Goal: Task Accomplishment & Management: Use online tool/utility

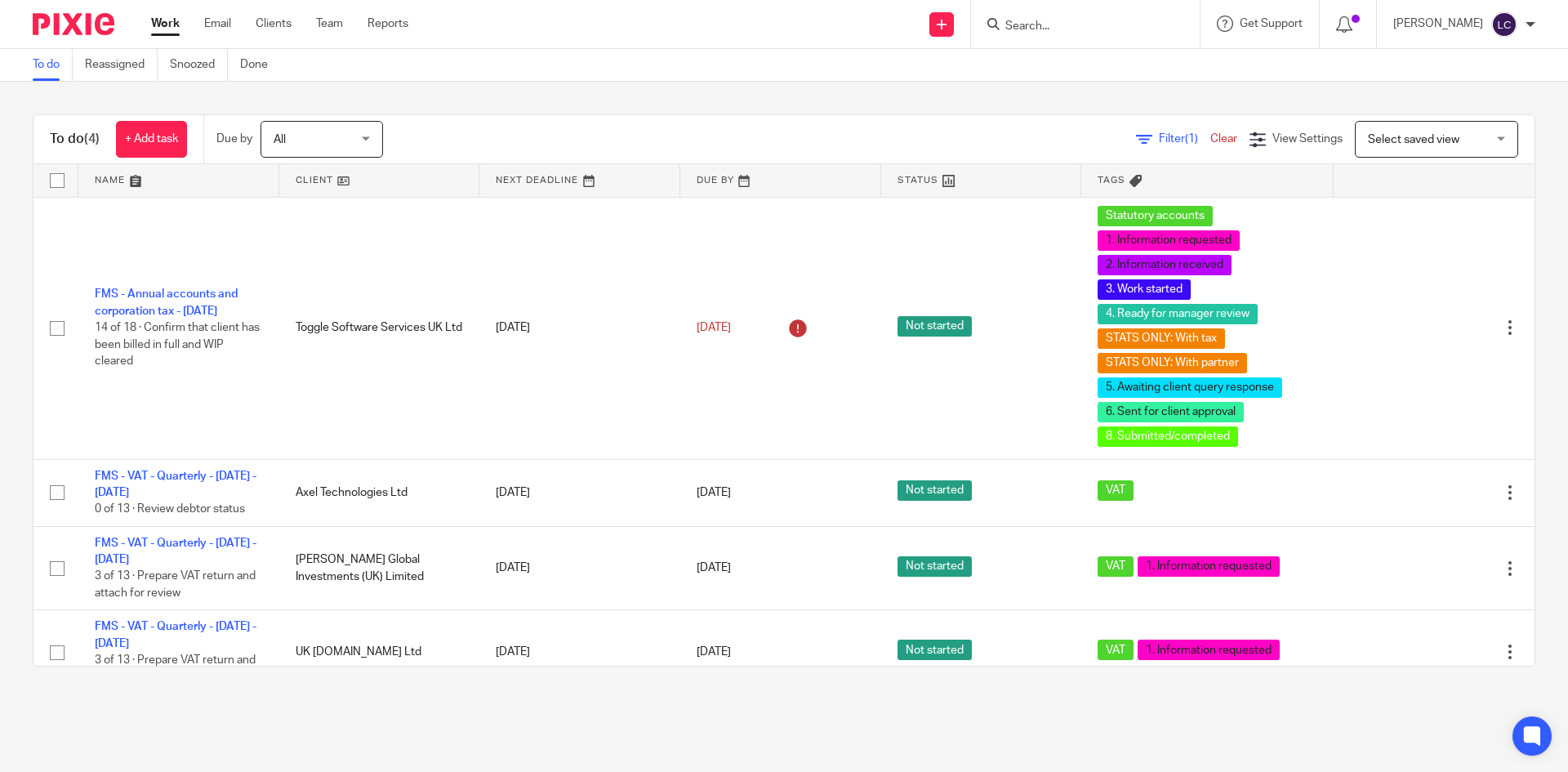
click at [1040, 29] on input "Search" at bounding box center [1077, 27] width 147 height 15
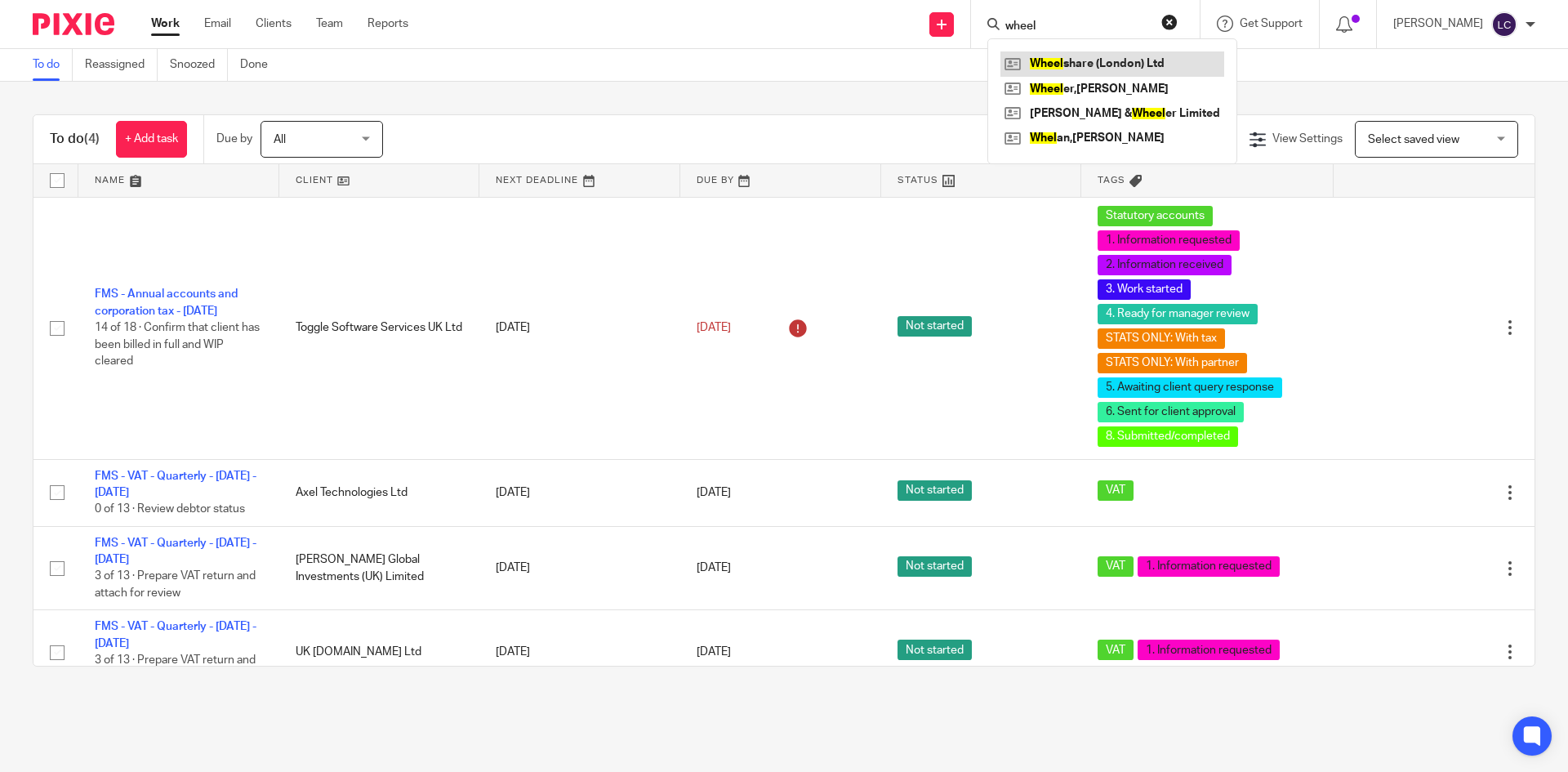
type input "wheel"
click at [1078, 66] on link at bounding box center [1112, 64] width 224 height 25
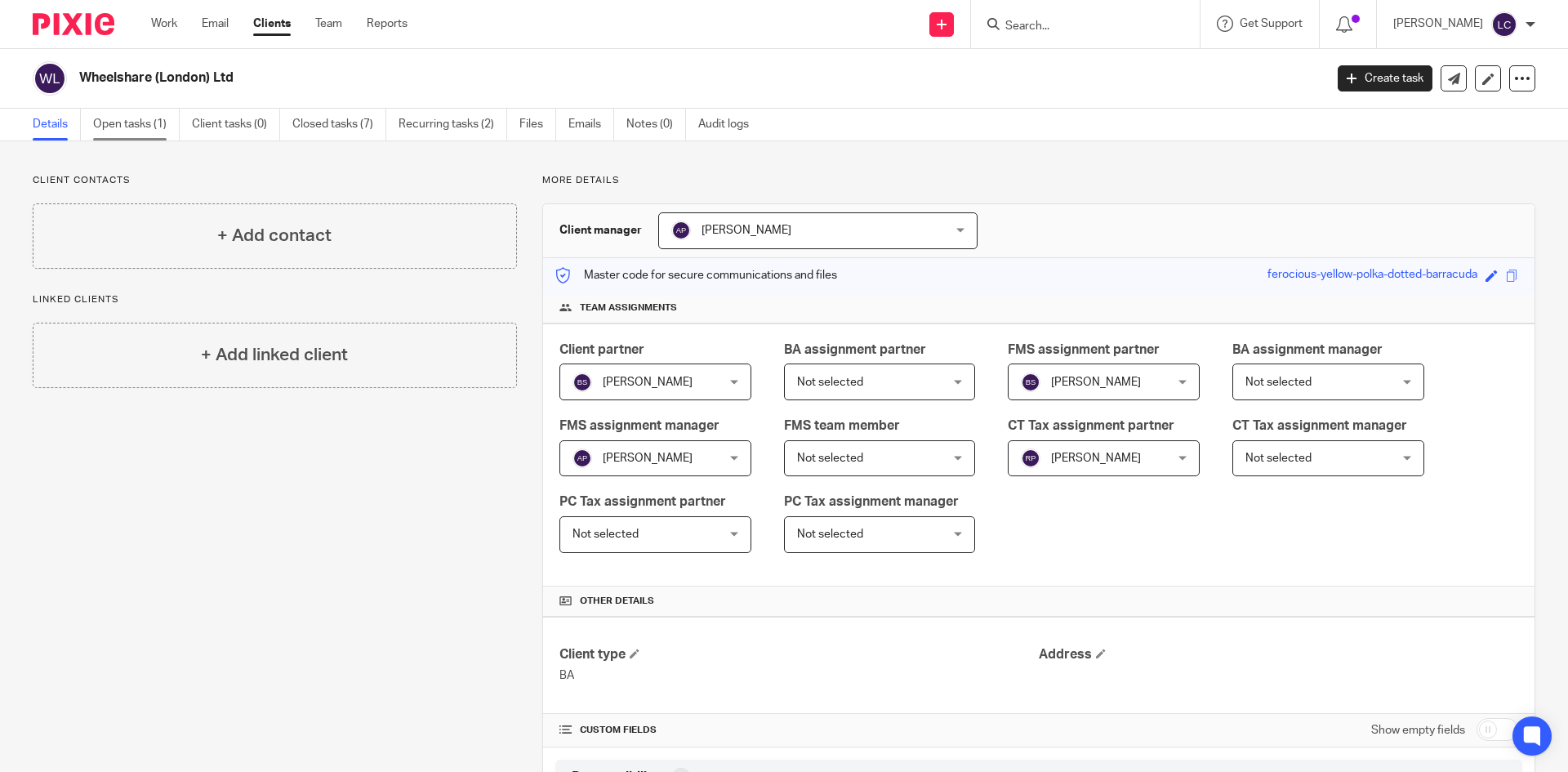
click at [144, 117] on link "Open tasks (1)" at bounding box center [137, 124] width 87 height 32
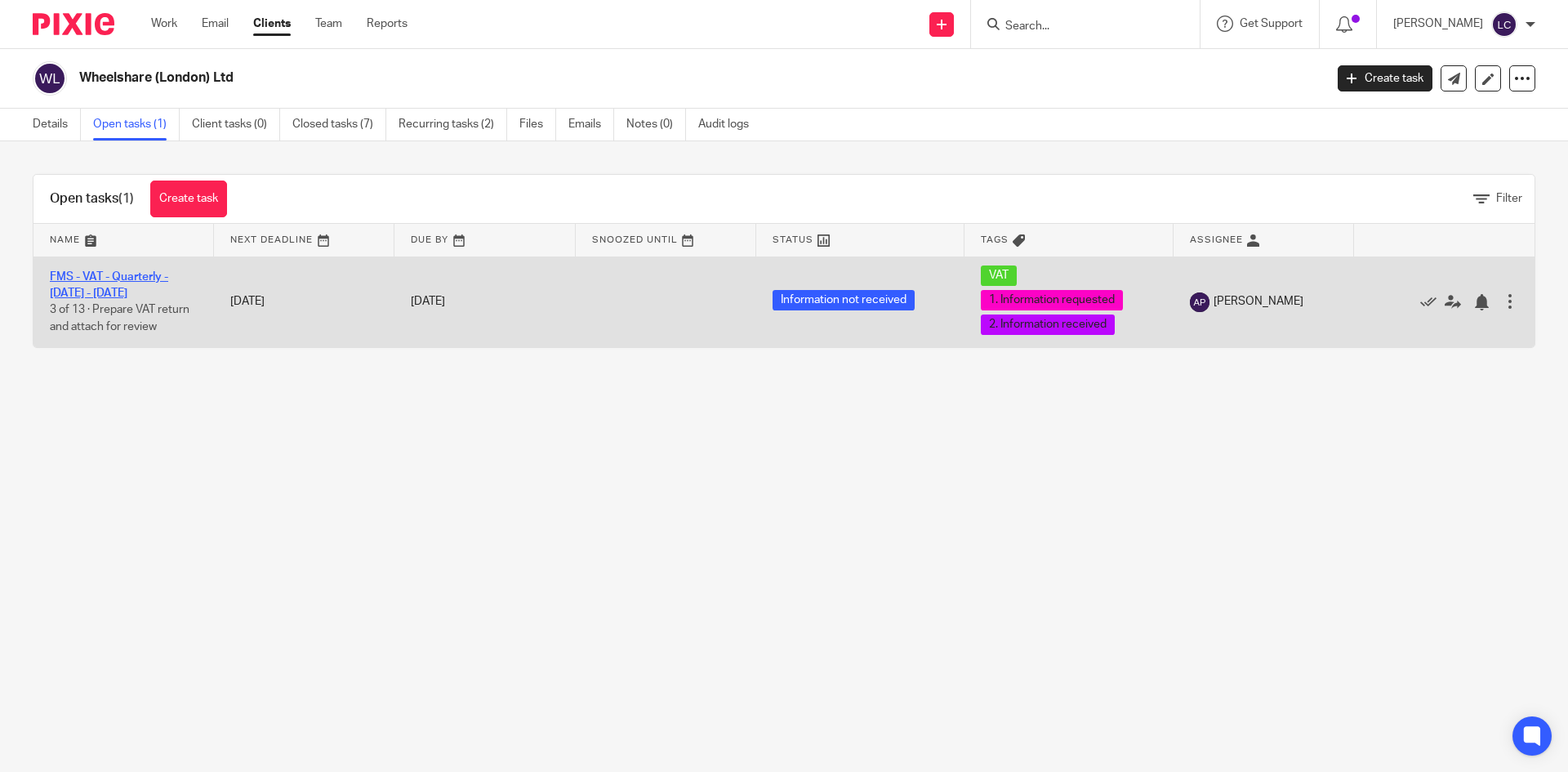
click at [133, 278] on link "FMS - VAT - Quarterly - [DATE] - [DATE]" at bounding box center [109, 286] width 118 height 28
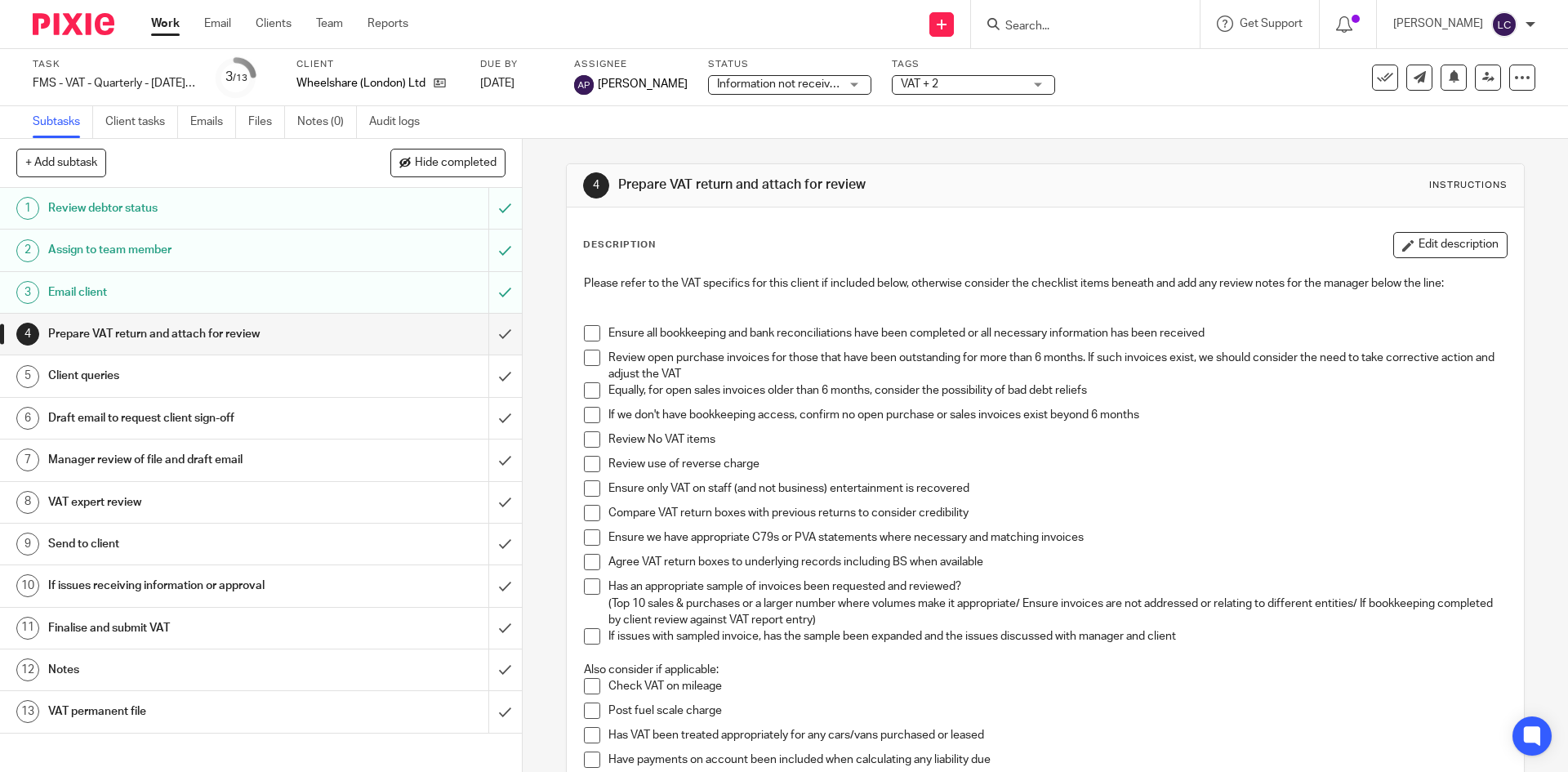
click at [588, 336] on span at bounding box center [592, 333] width 16 height 16
click at [593, 361] on span at bounding box center [592, 358] width 16 height 16
click at [586, 389] on span at bounding box center [592, 391] width 16 height 16
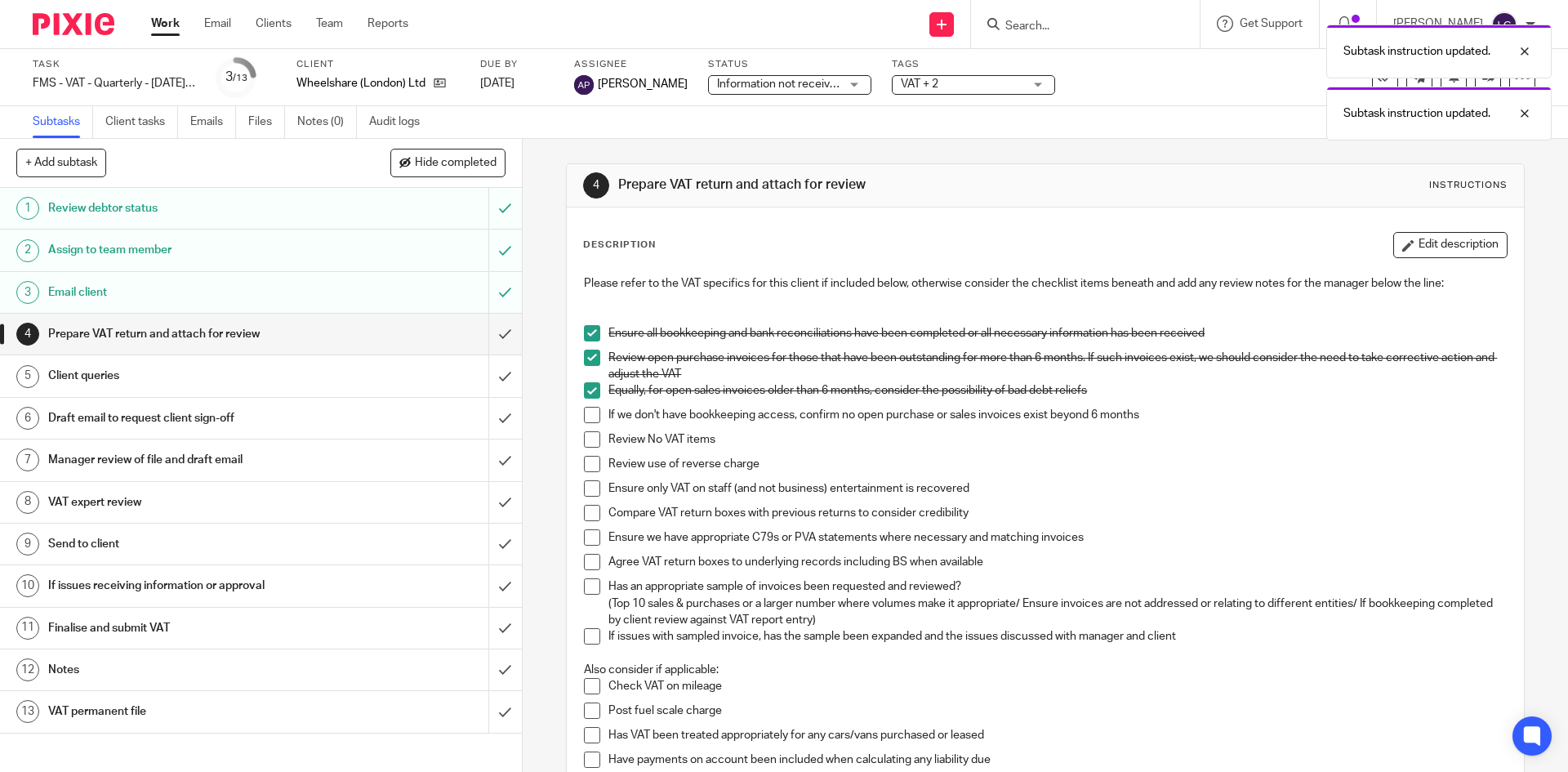
click at [586, 409] on span at bounding box center [592, 415] width 16 height 16
click at [587, 441] on span at bounding box center [592, 440] width 16 height 16
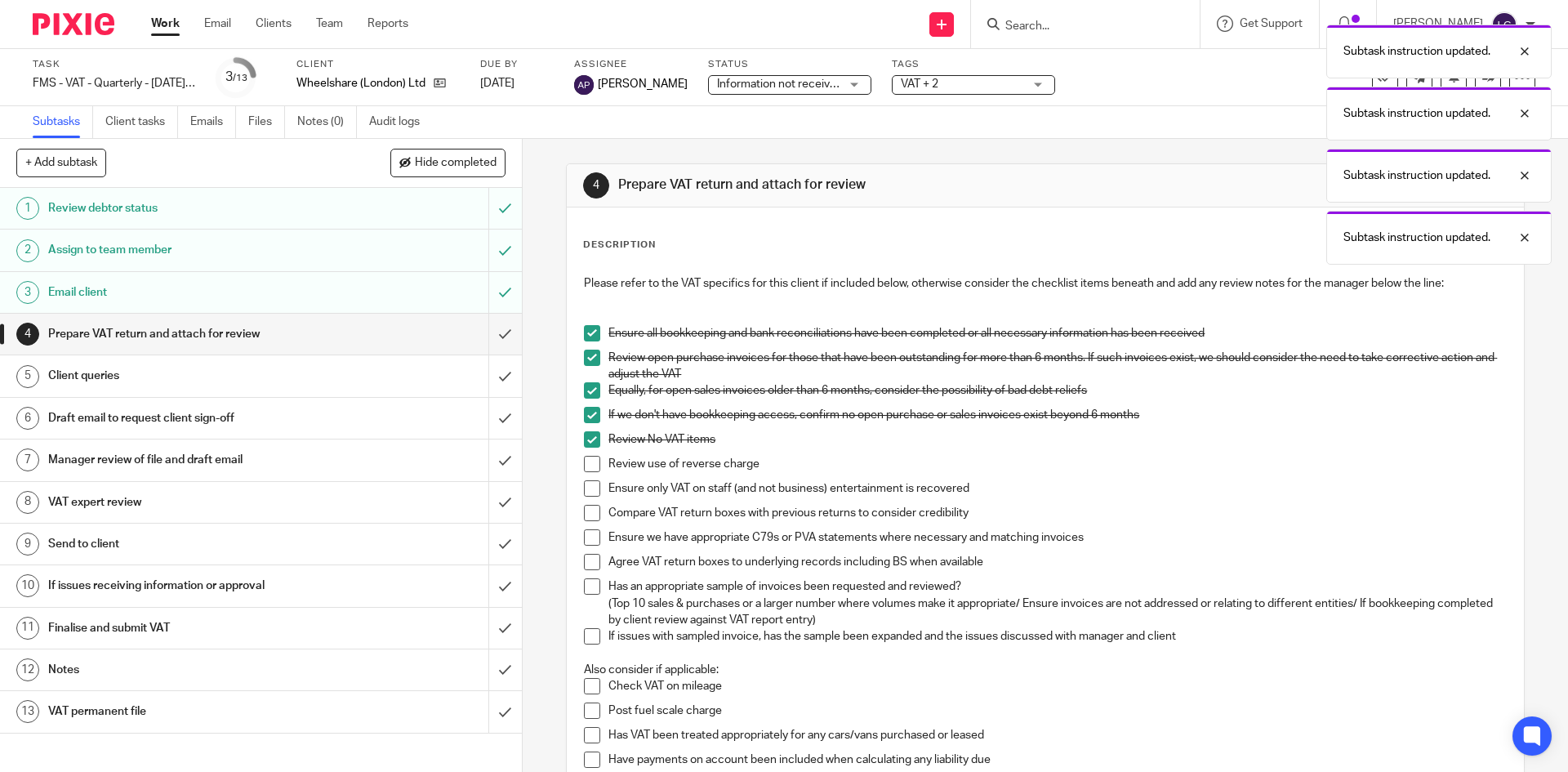
click at [590, 463] on span at bounding box center [592, 464] width 16 height 16
click at [590, 488] on span at bounding box center [592, 488] width 16 height 16
click at [590, 511] on span at bounding box center [592, 513] width 16 height 16
click at [590, 529] on span at bounding box center [592, 537] width 16 height 16
click at [590, 550] on li "Ensure we have appropriate C79s or PVA statements where necessary and matching …" at bounding box center [1045, 541] width 922 height 25
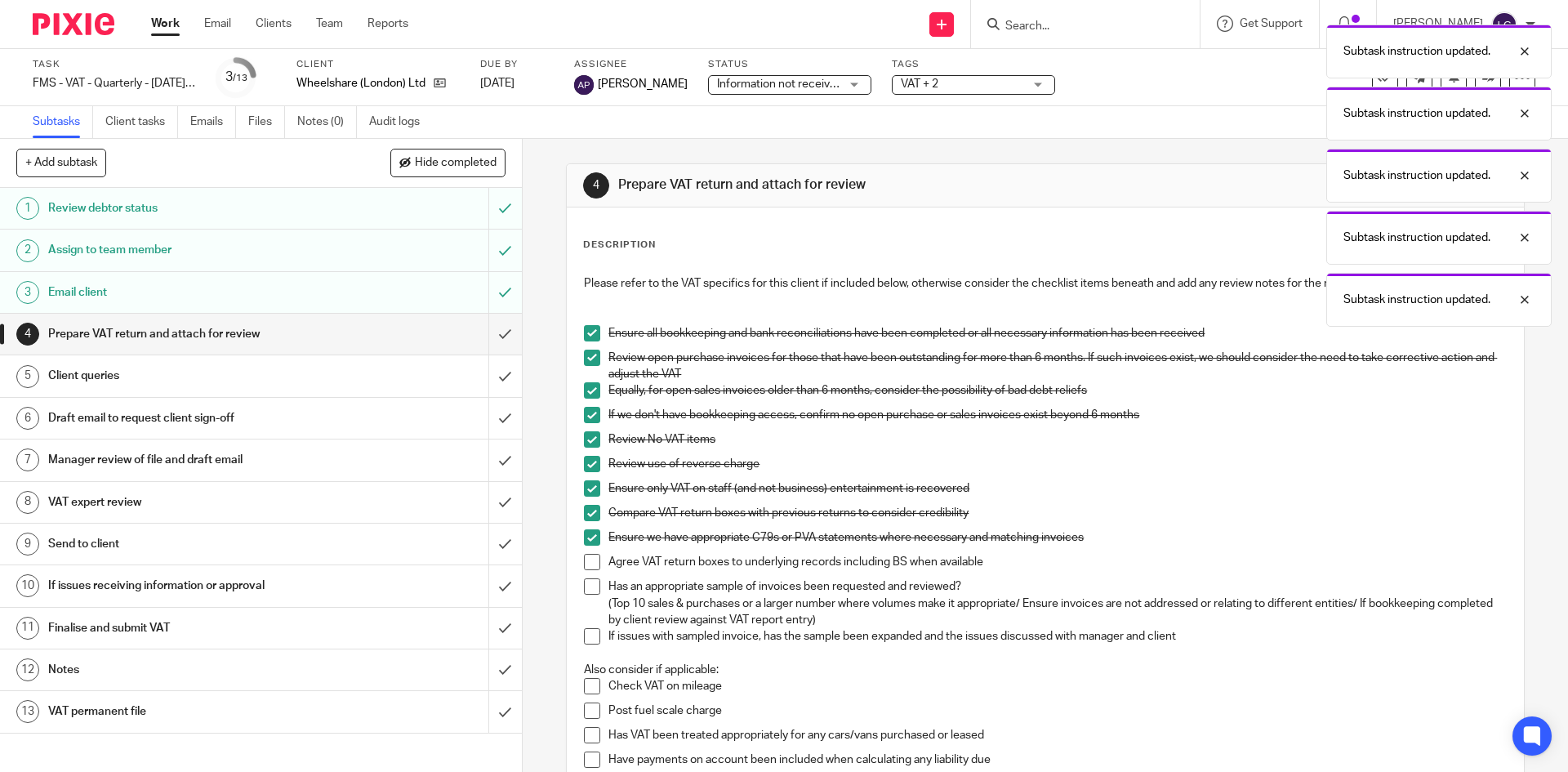
click at [589, 567] on span at bounding box center [592, 562] width 16 height 16
click at [589, 573] on li "Agree VAT return boxes to underlying records including BS when available" at bounding box center [1045, 566] width 922 height 25
click at [589, 582] on span at bounding box center [592, 587] width 16 height 16
click at [584, 645] on span at bounding box center [592, 637] width 16 height 16
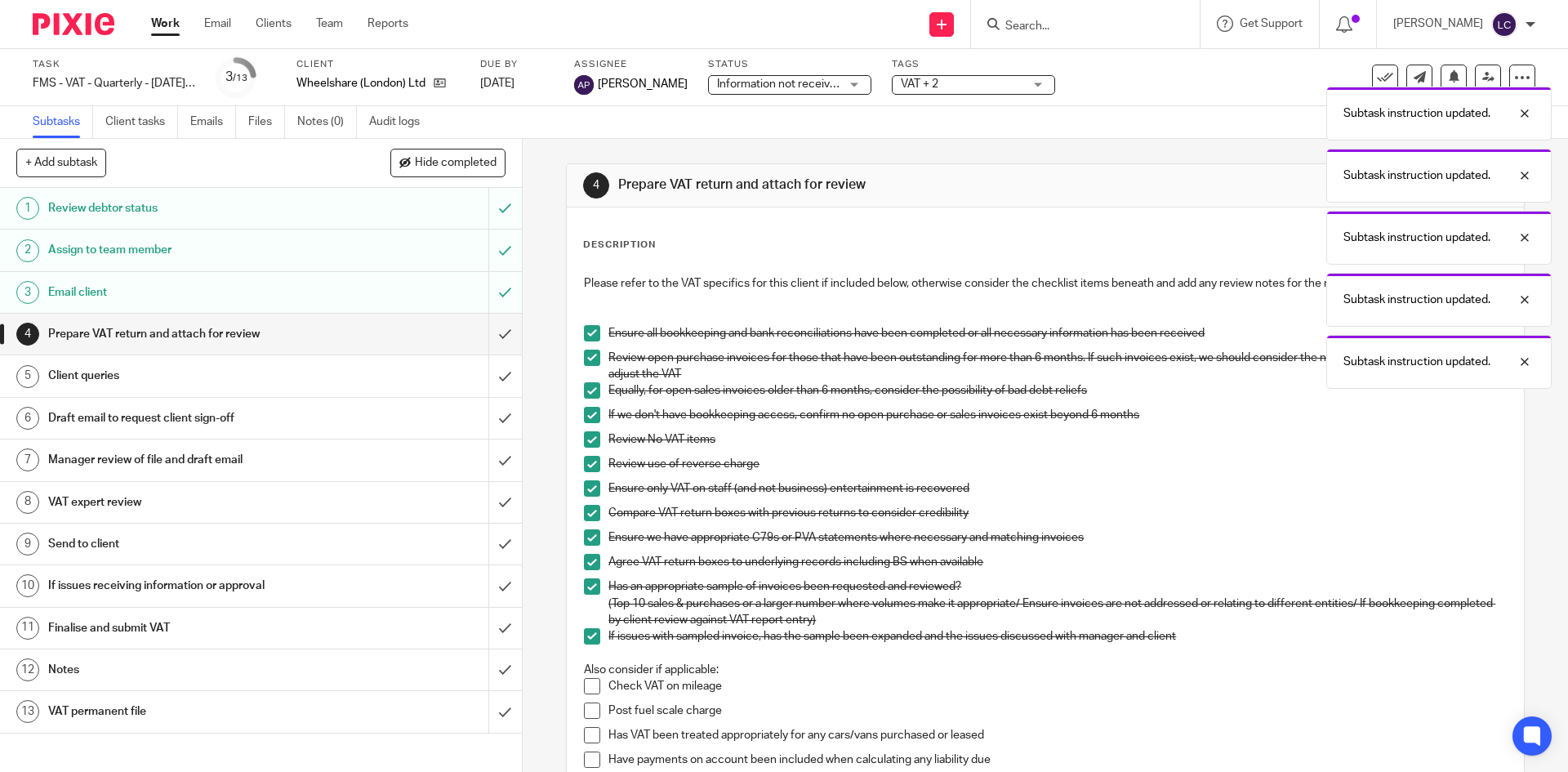
scroll to position [505, 0]
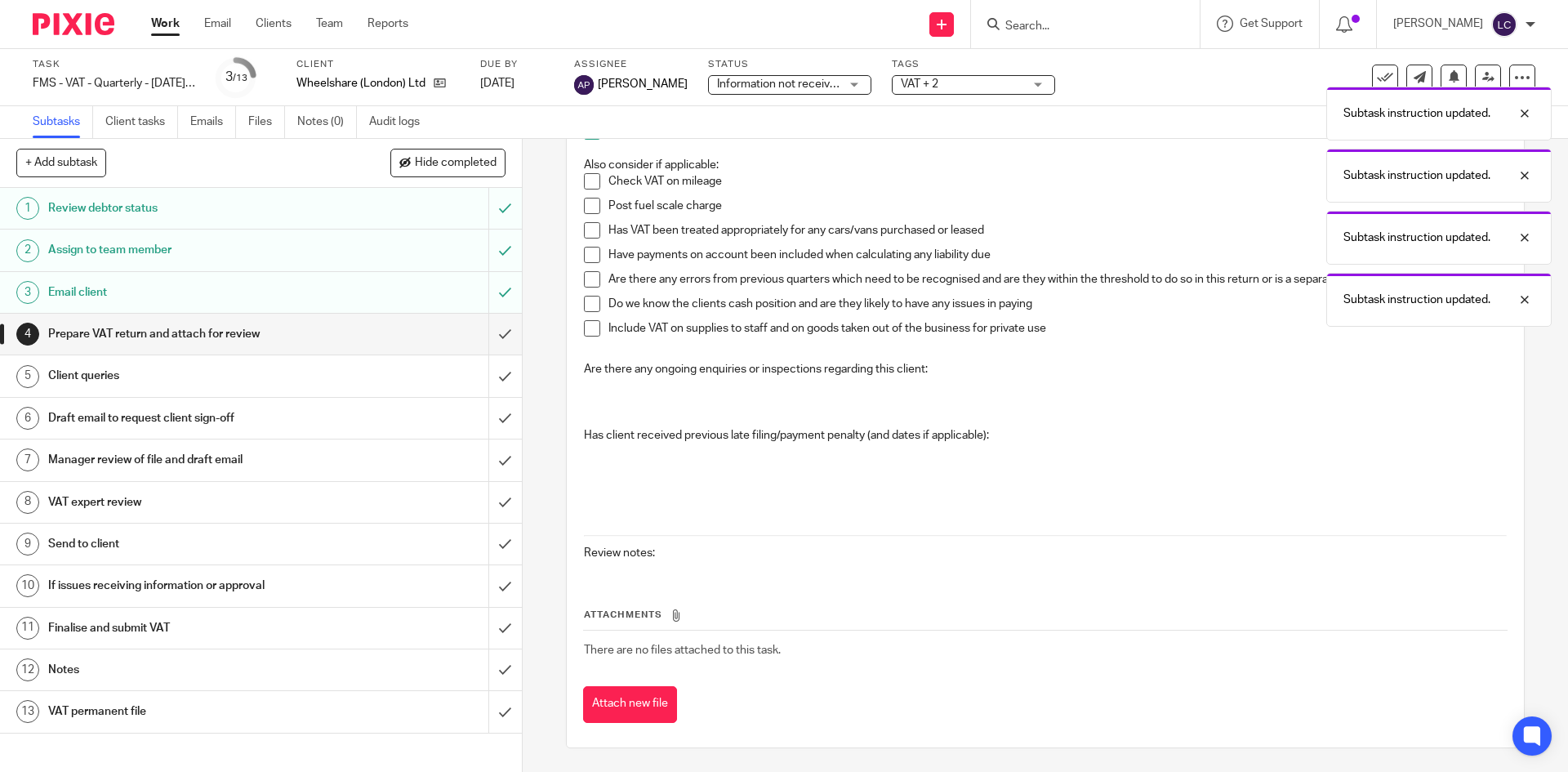
click at [590, 181] on span at bounding box center [592, 181] width 16 height 16
click at [590, 200] on span at bounding box center [592, 206] width 16 height 16
click at [590, 219] on li "Post fuel scale charge" at bounding box center [1045, 210] width 922 height 25
click at [590, 235] on span at bounding box center [592, 231] width 16 height 16
click at [588, 251] on span at bounding box center [592, 255] width 16 height 16
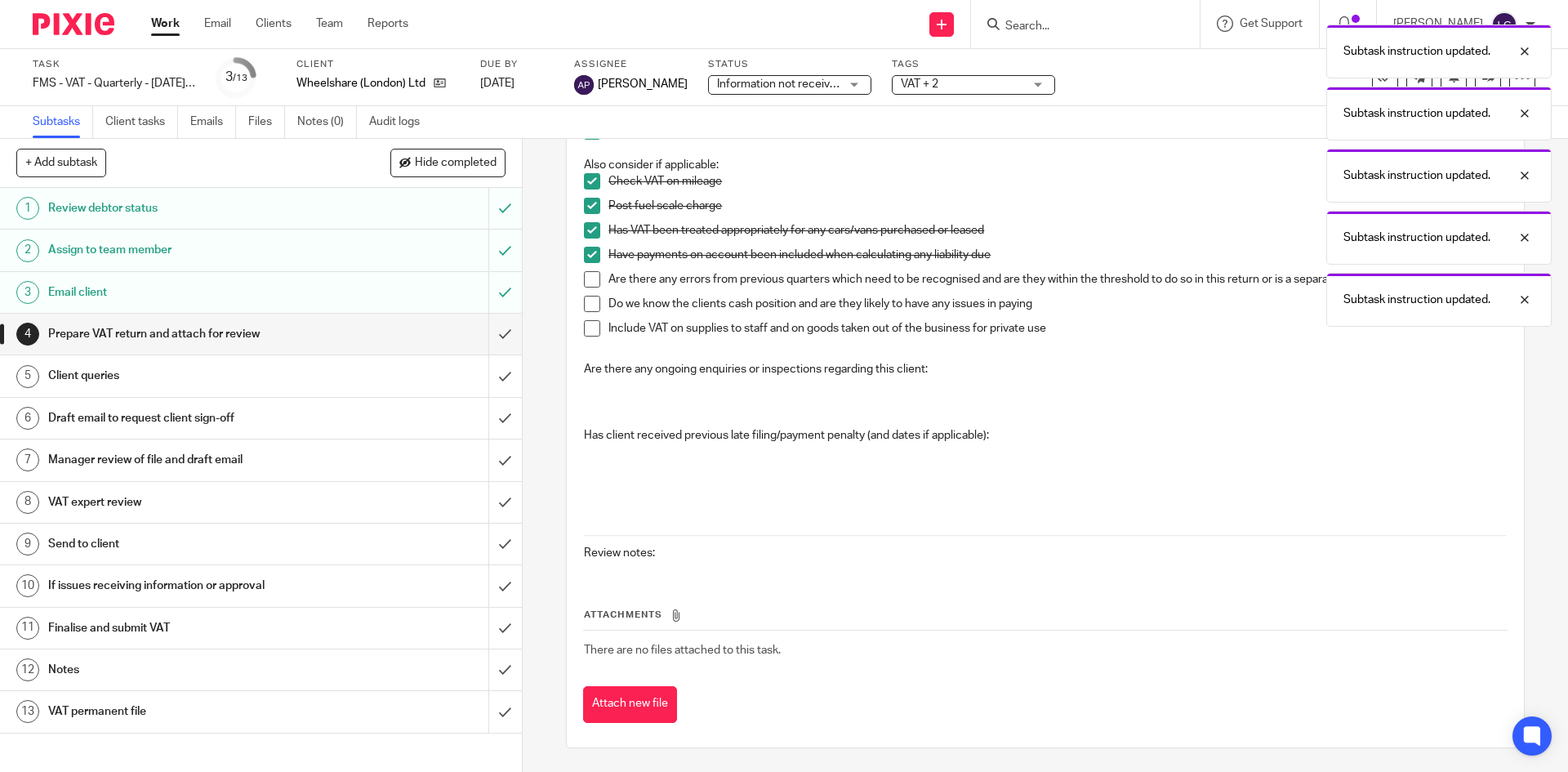
click at [589, 274] on span at bounding box center [592, 280] width 16 height 16
click at [590, 297] on span at bounding box center [592, 304] width 16 height 16
click at [588, 322] on span at bounding box center [592, 328] width 16 height 16
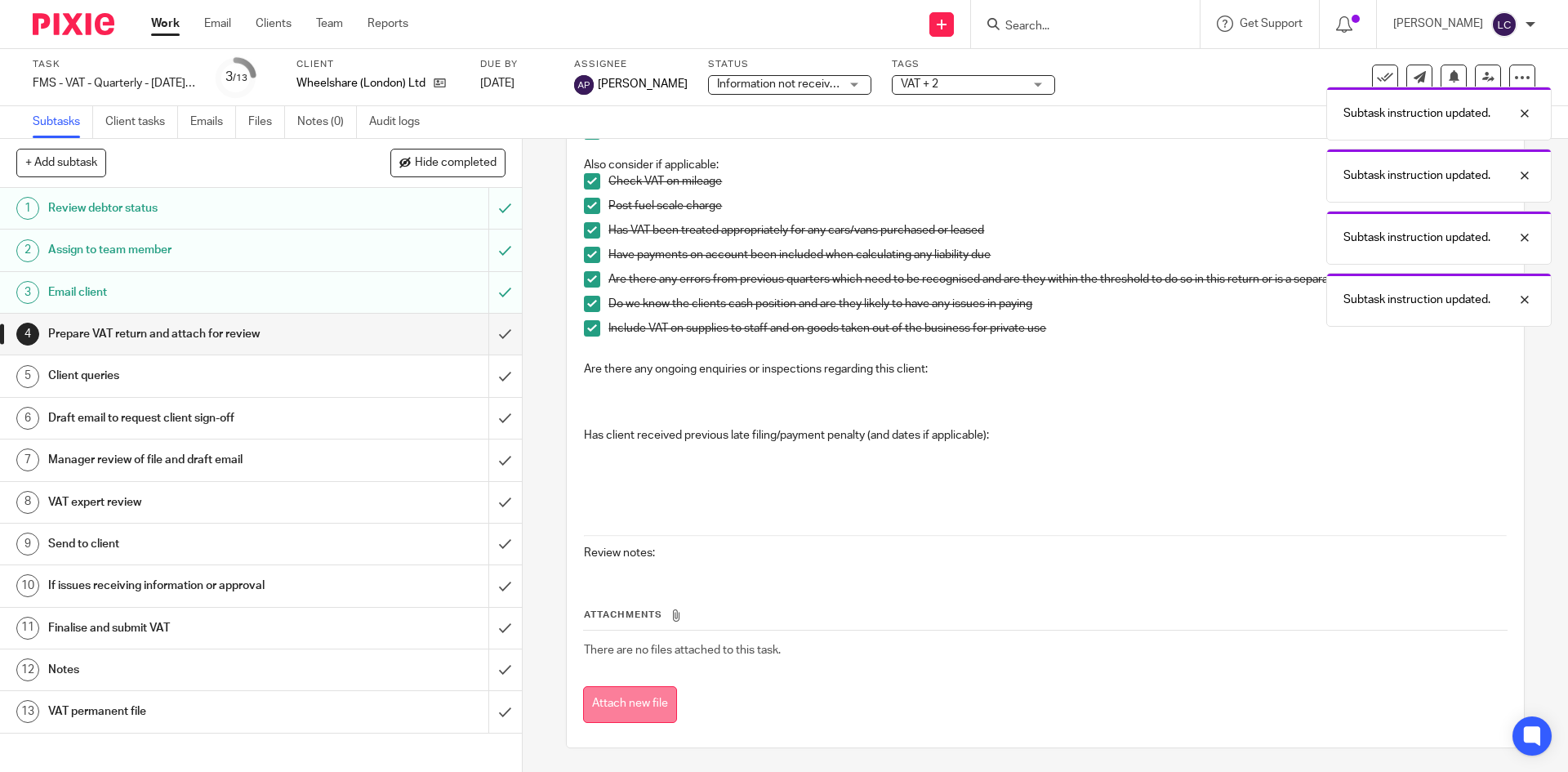
click at [644, 694] on button "Attach new file" at bounding box center [630, 704] width 94 height 37
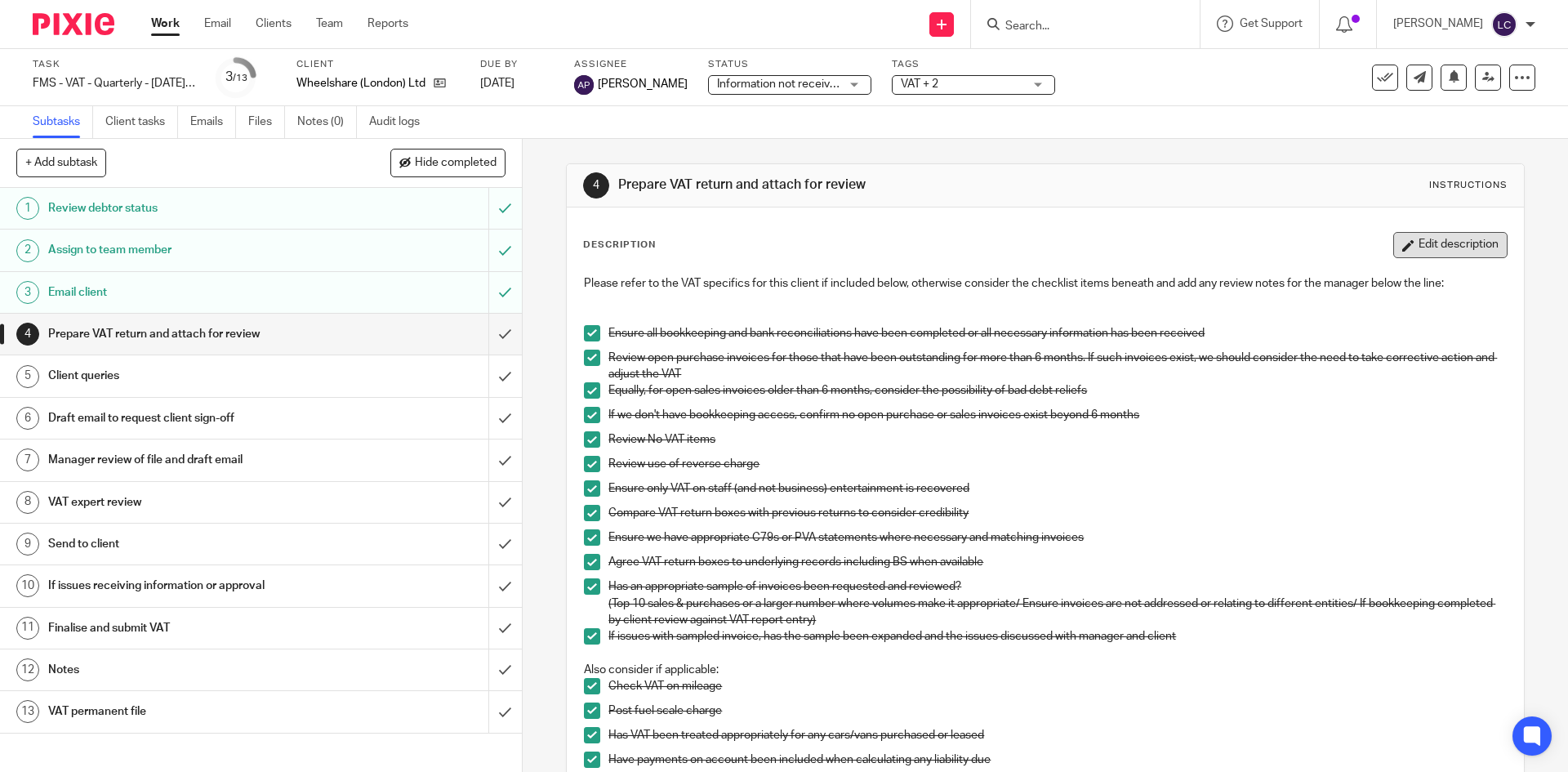
click at [1402, 240] on icon "button" at bounding box center [1408, 245] width 12 height 12
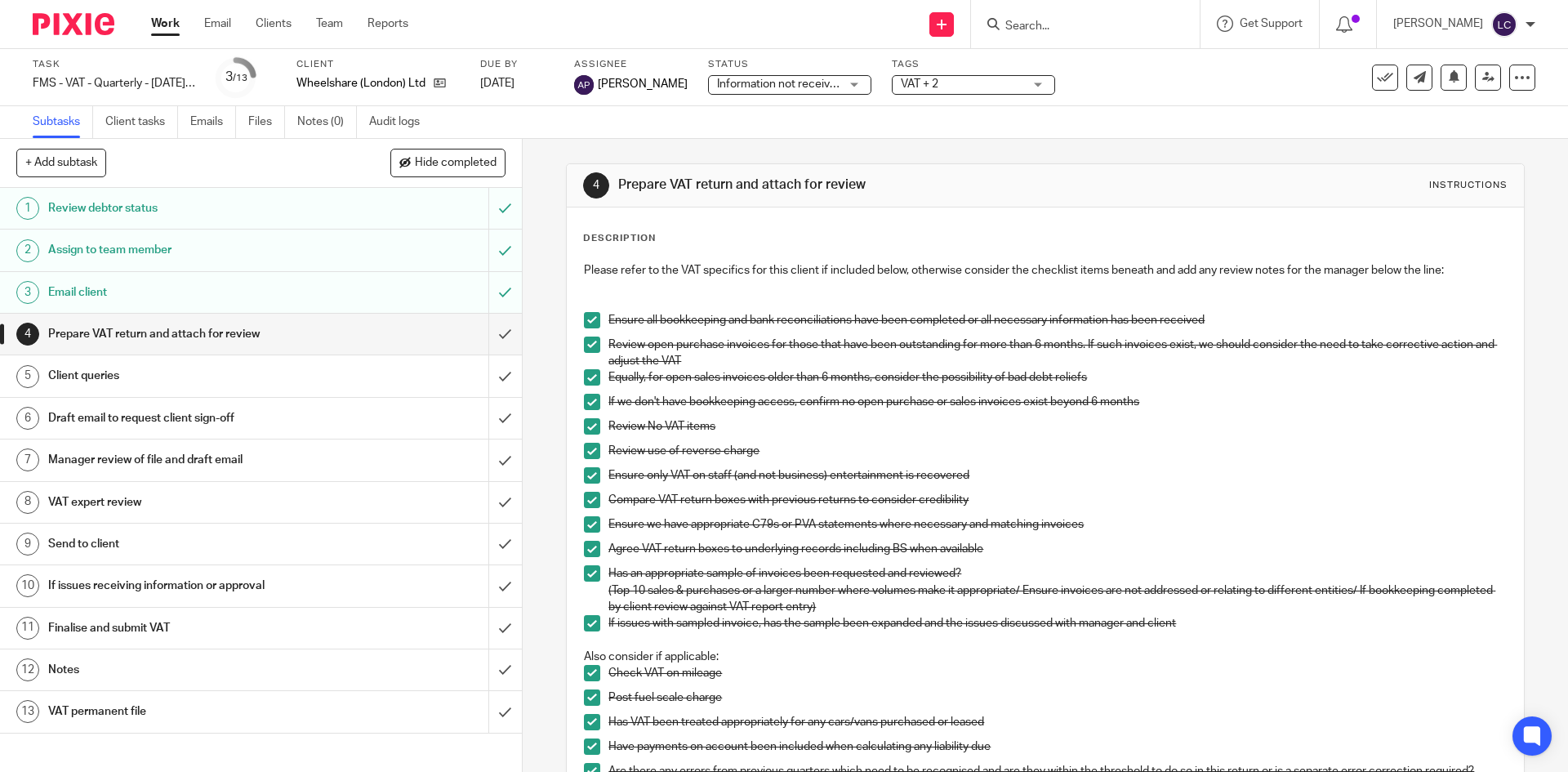
scroll to position [431, 0]
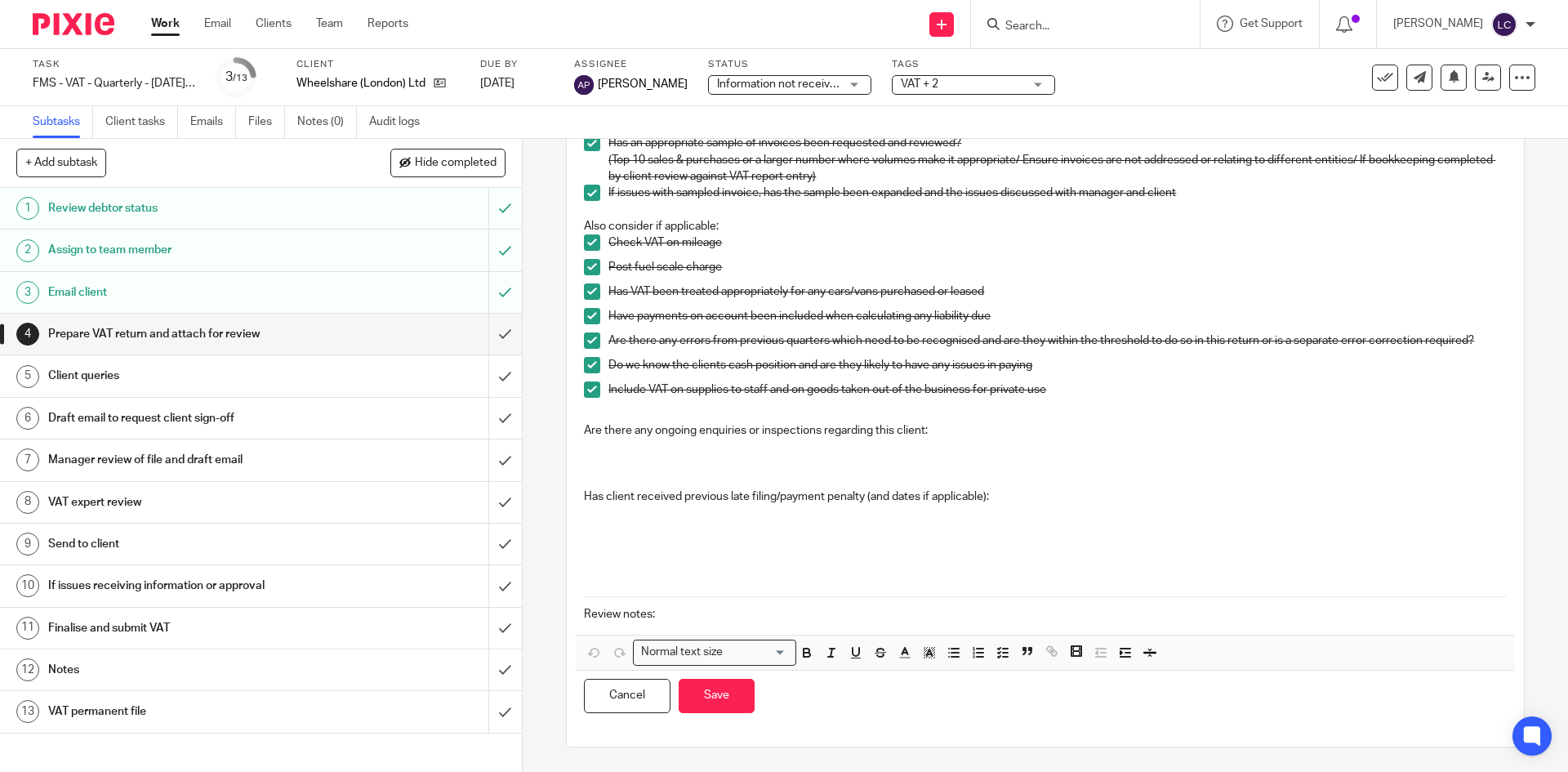
click at [718, 456] on p at bounding box center [1045, 456] width 922 height 34
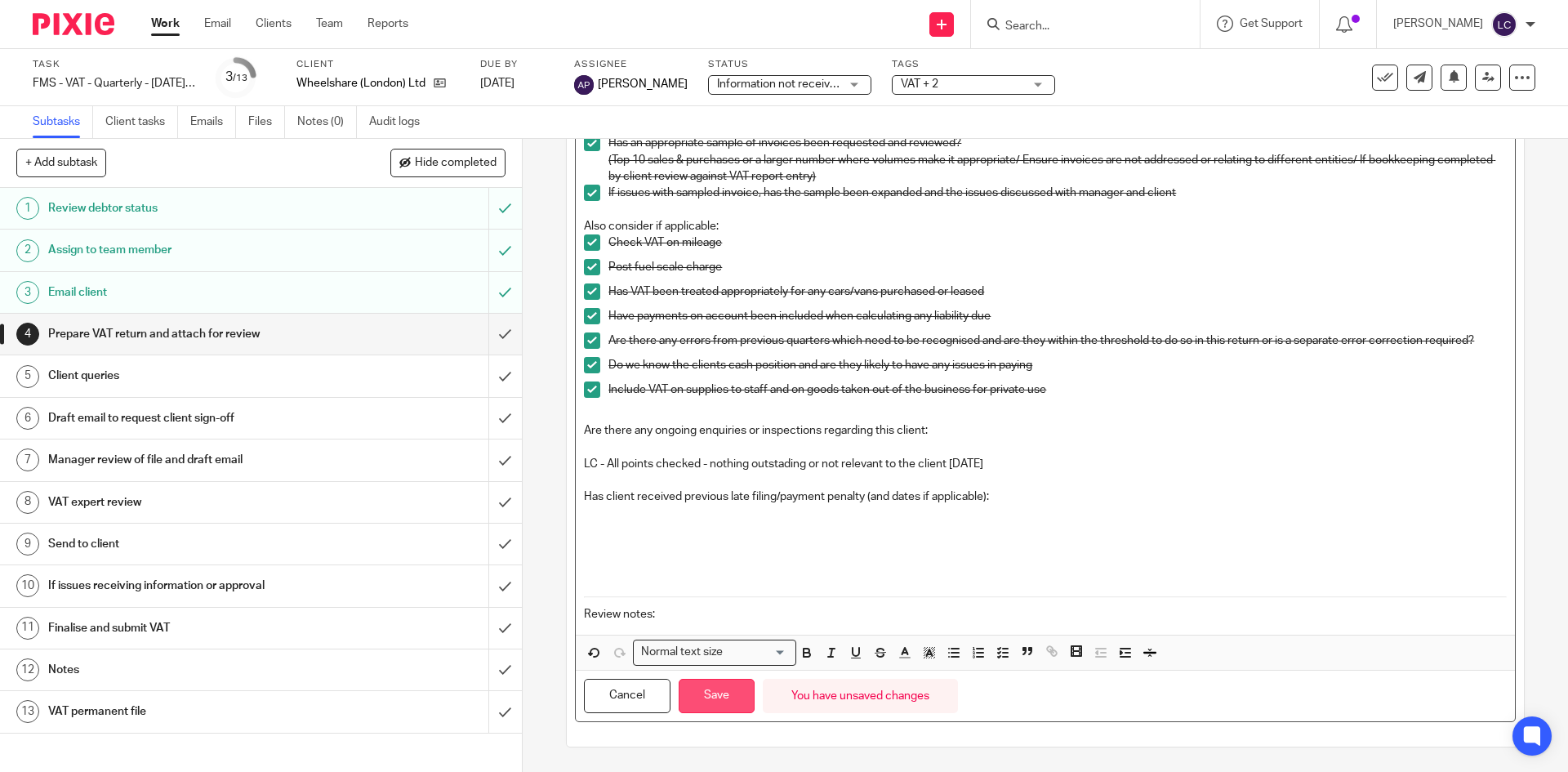
click at [704, 686] on button "Save" at bounding box center [716, 696] width 76 height 35
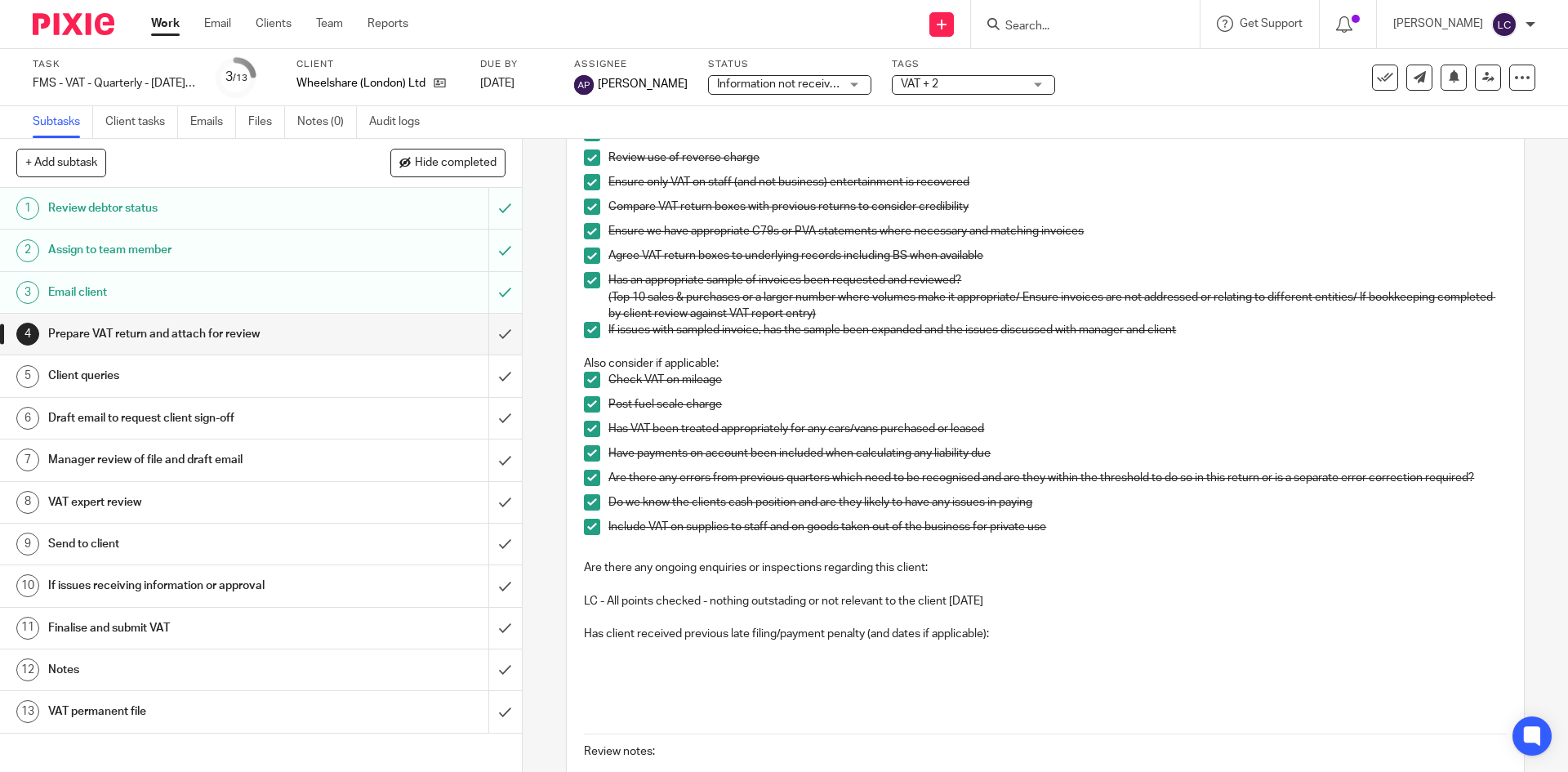
scroll to position [303, 0]
click at [499, 332] on input "submit" at bounding box center [261, 334] width 522 height 41
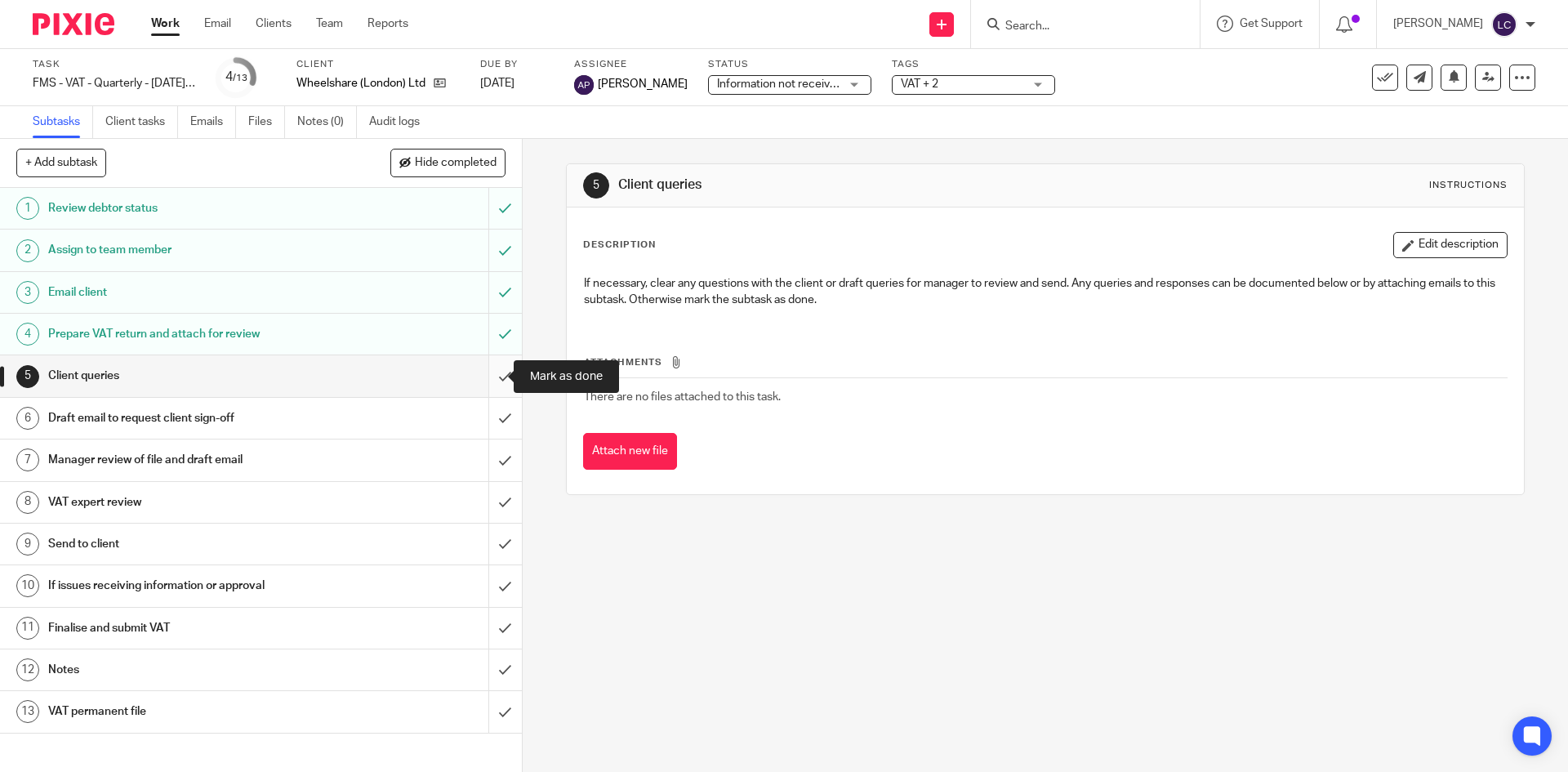
click at [492, 364] on input "submit" at bounding box center [261, 376] width 522 height 41
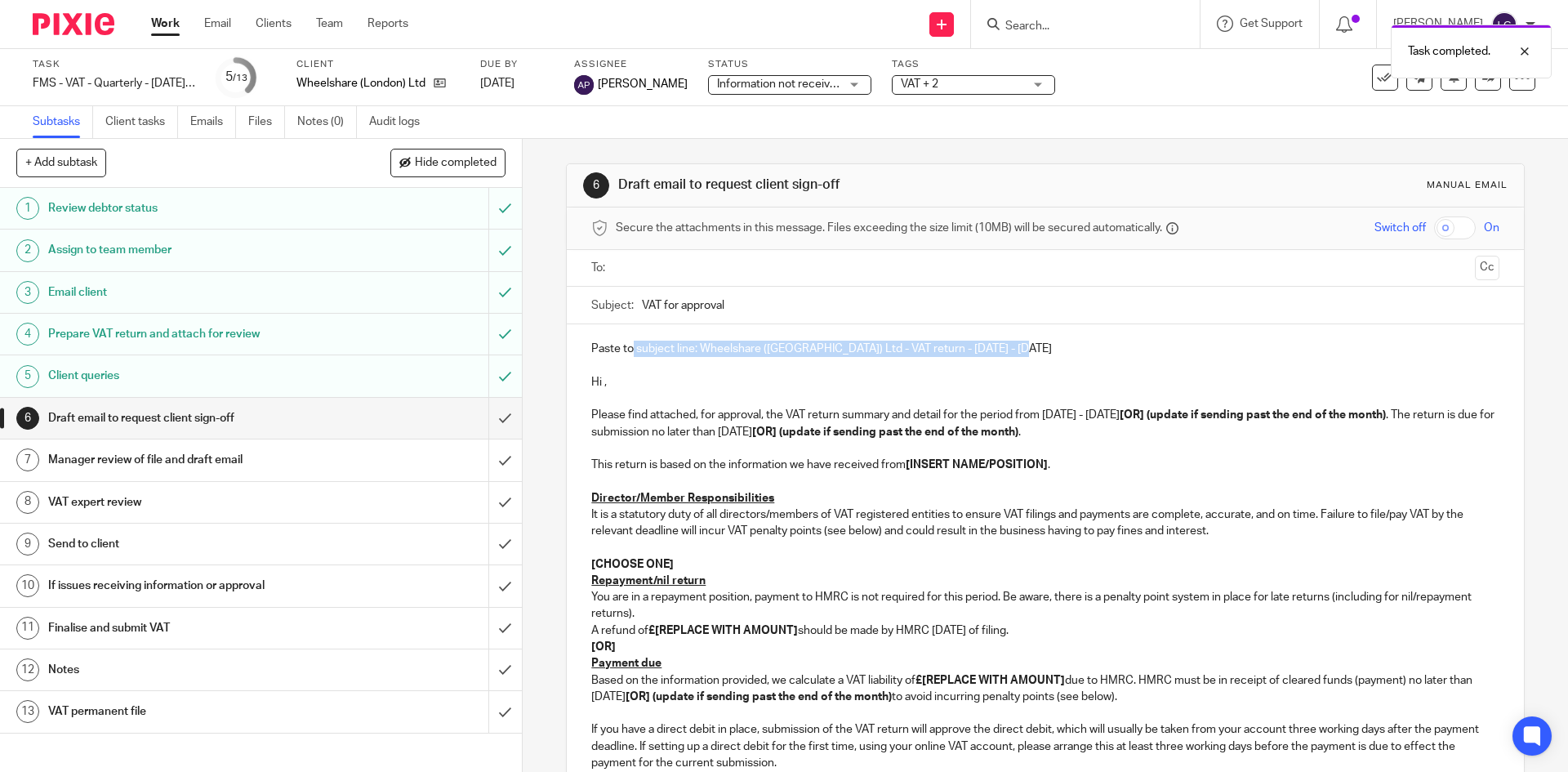
drag, startPoint x: 1014, startPoint y: 354, endPoint x: 597, endPoint y: 340, distance: 417.2
click at [597, 340] on div "Paste to subject line: Wheelshare (London) Ltd - VAT return - [DATE] - [DATE] H…" at bounding box center [1045, 678] width 956 height 707
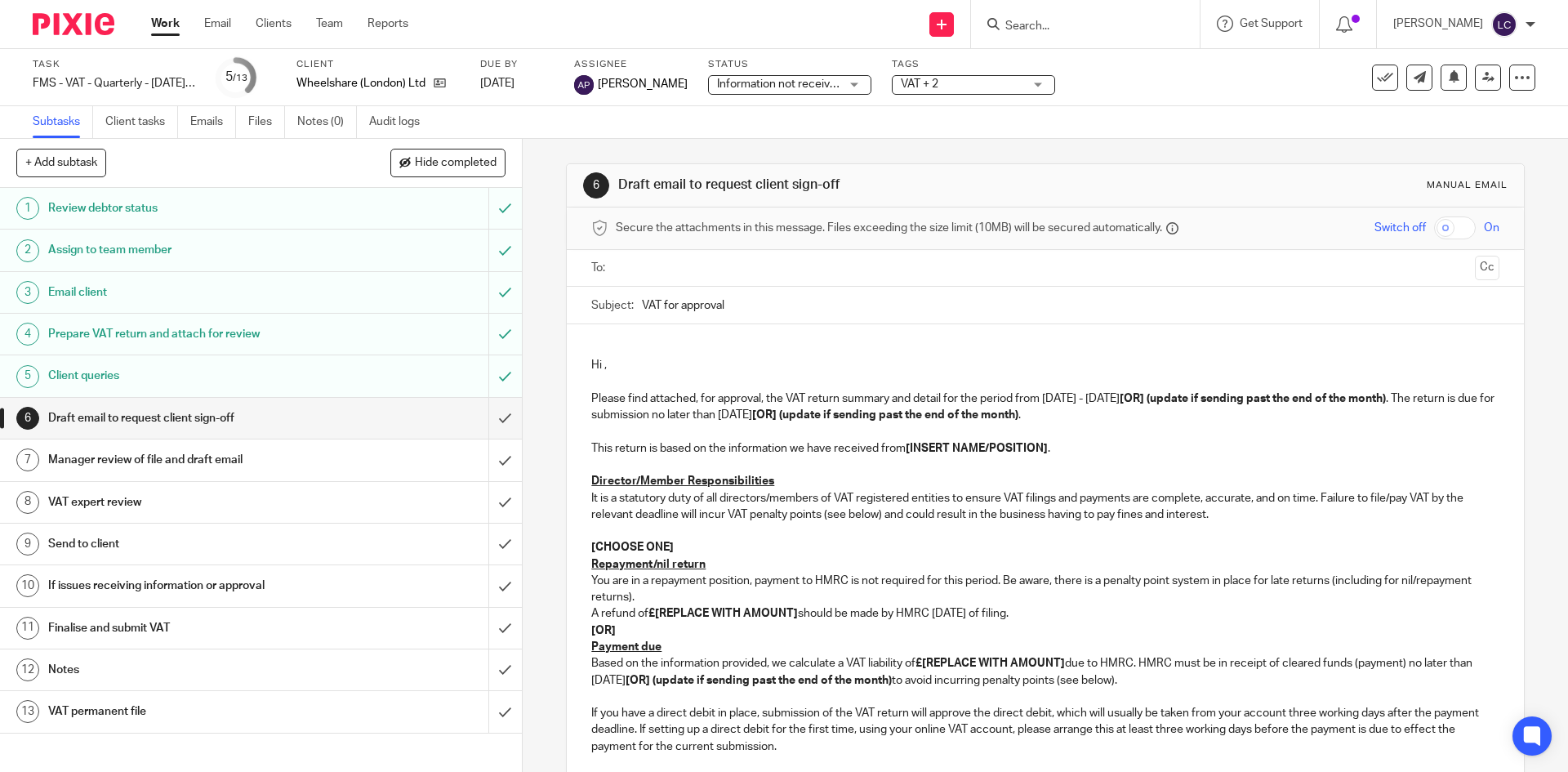
click at [582, 364] on div "Hi , Please find attached, for approval, the VAT return summary and detail for …" at bounding box center [1045, 669] width 956 height 691
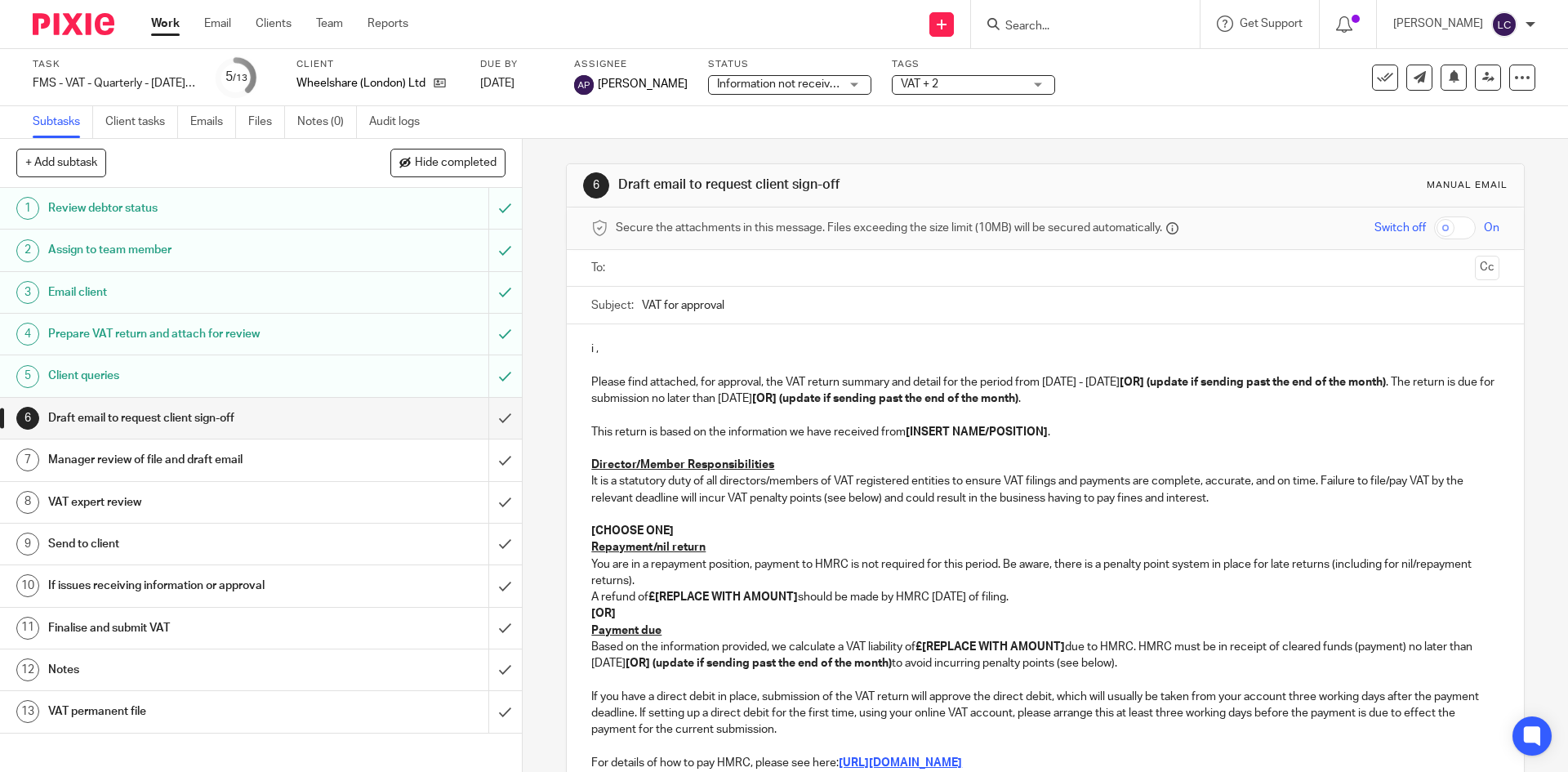
click at [582, 364] on div "i , Please find attached, for approval, the VAT return summary and detail for t…" at bounding box center [1045, 660] width 956 height 674
click at [1386, 385] on strong "[OR] (update if sending past the end of the month)" at bounding box center [1252, 382] width 267 height 11
click at [928, 399] on p "Please find attached, for approval, the VAT return summary and detail for the p…" at bounding box center [1045, 391] width 907 height 34
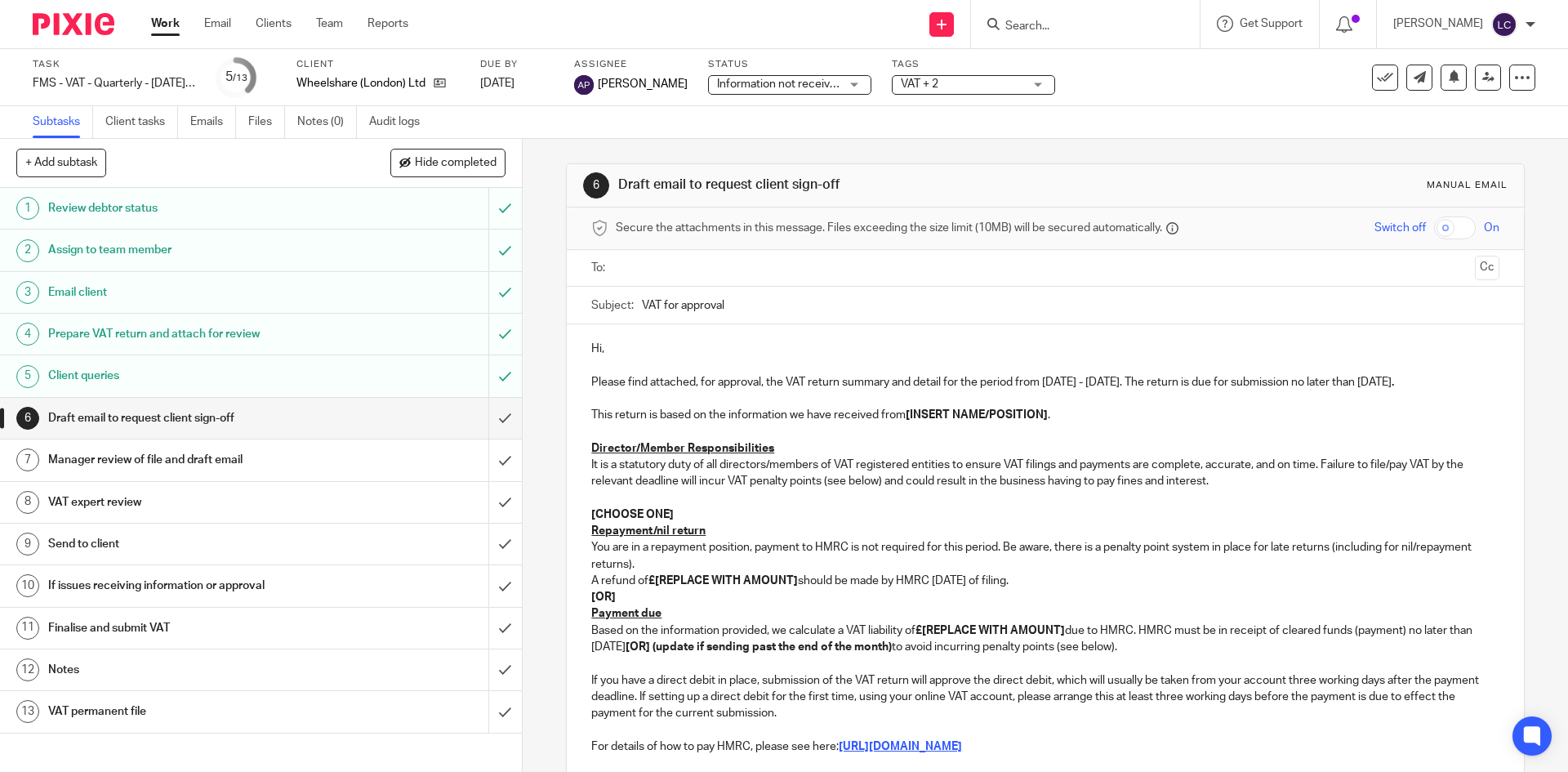
click at [1060, 423] on p "This return is based on the information we have received from [INSERT NAME/POSI…" at bounding box center [1045, 415] width 907 height 16
click at [775, 506] on p at bounding box center [1045, 498] width 907 height 16
click at [694, 537] on u "Repayment/nil return" at bounding box center [648, 531] width 114 height 11
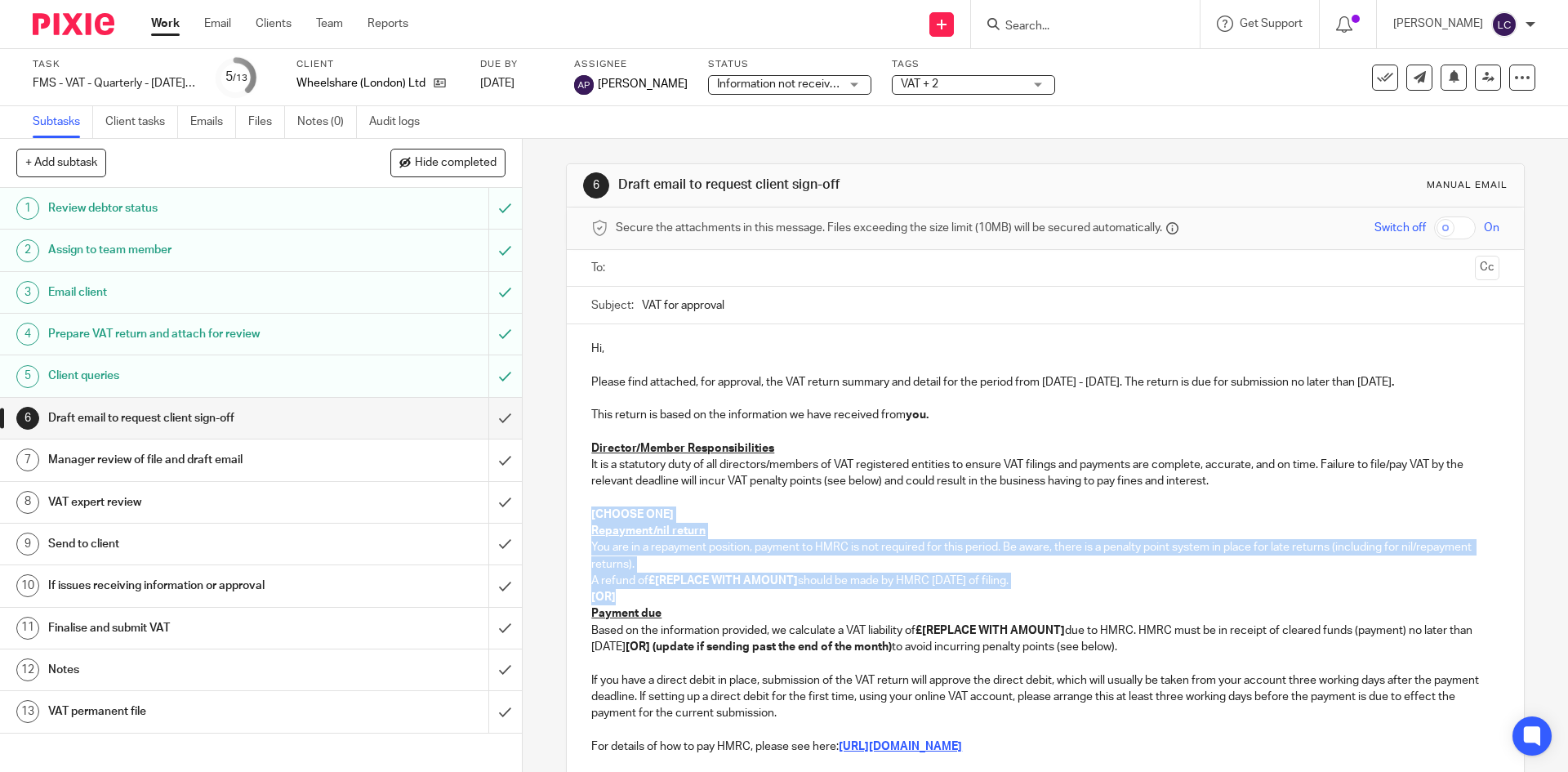
drag, startPoint x: 615, startPoint y: 612, endPoint x: 581, endPoint y: 525, distance: 93.4
click at [581, 525] on div "Hi, Please find attached, for approval, the VAT return summary and detail for t…" at bounding box center [1045, 653] width 956 height 658
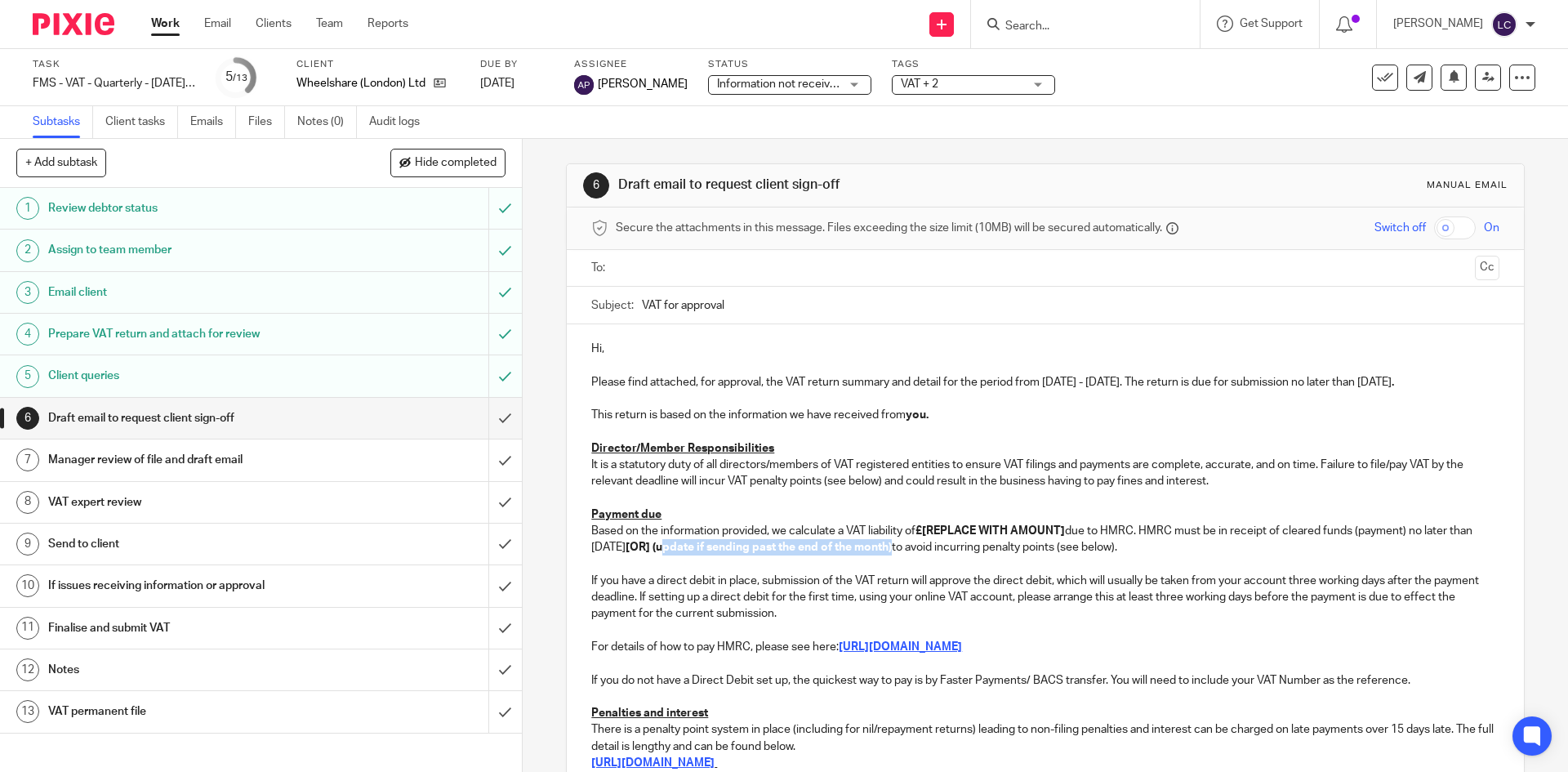
drag, startPoint x: 926, startPoint y: 566, endPoint x: 693, endPoint y: 559, distance: 233.1
click at [693, 553] on strong "[OR] (update if sending past the end of the month)" at bounding box center [759, 547] width 267 height 11
click at [1063, 537] on strong "£[REPLACE WITH AMOUNT]" at bounding box center [990, 531] width 149 height 11
click at [1062, 556] on p "Based on the information provided, we calculate a VAT liability of £8,819.94 du…" at bounding box center [1045, 539] width 907 height 34
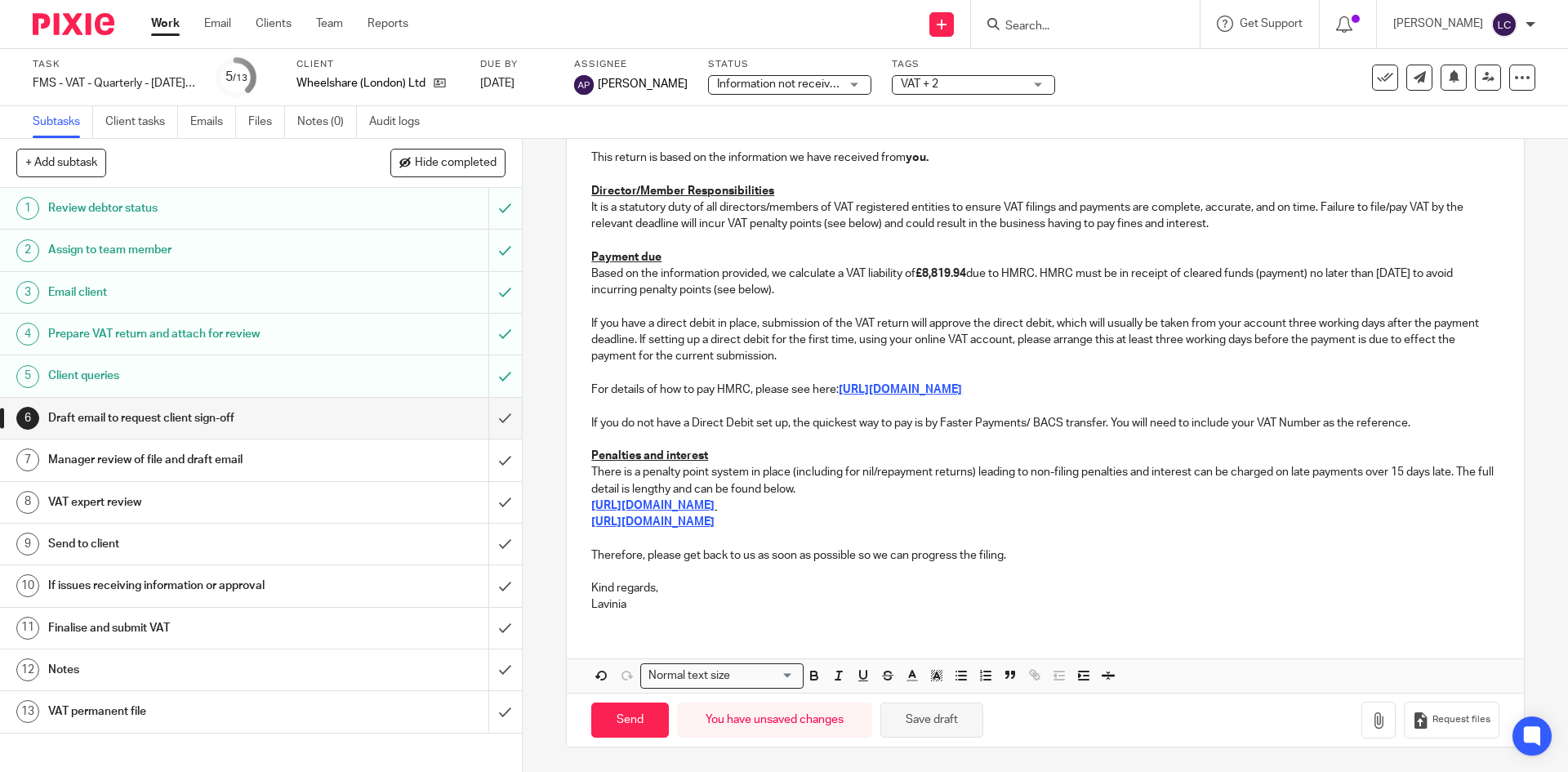
click at [936, 720] on button "Save draft" at bounding box center [931, 719] width 103 height 35
click at [481, 426] on input "submit" at bounding box center [261, 418] width 522 height 41
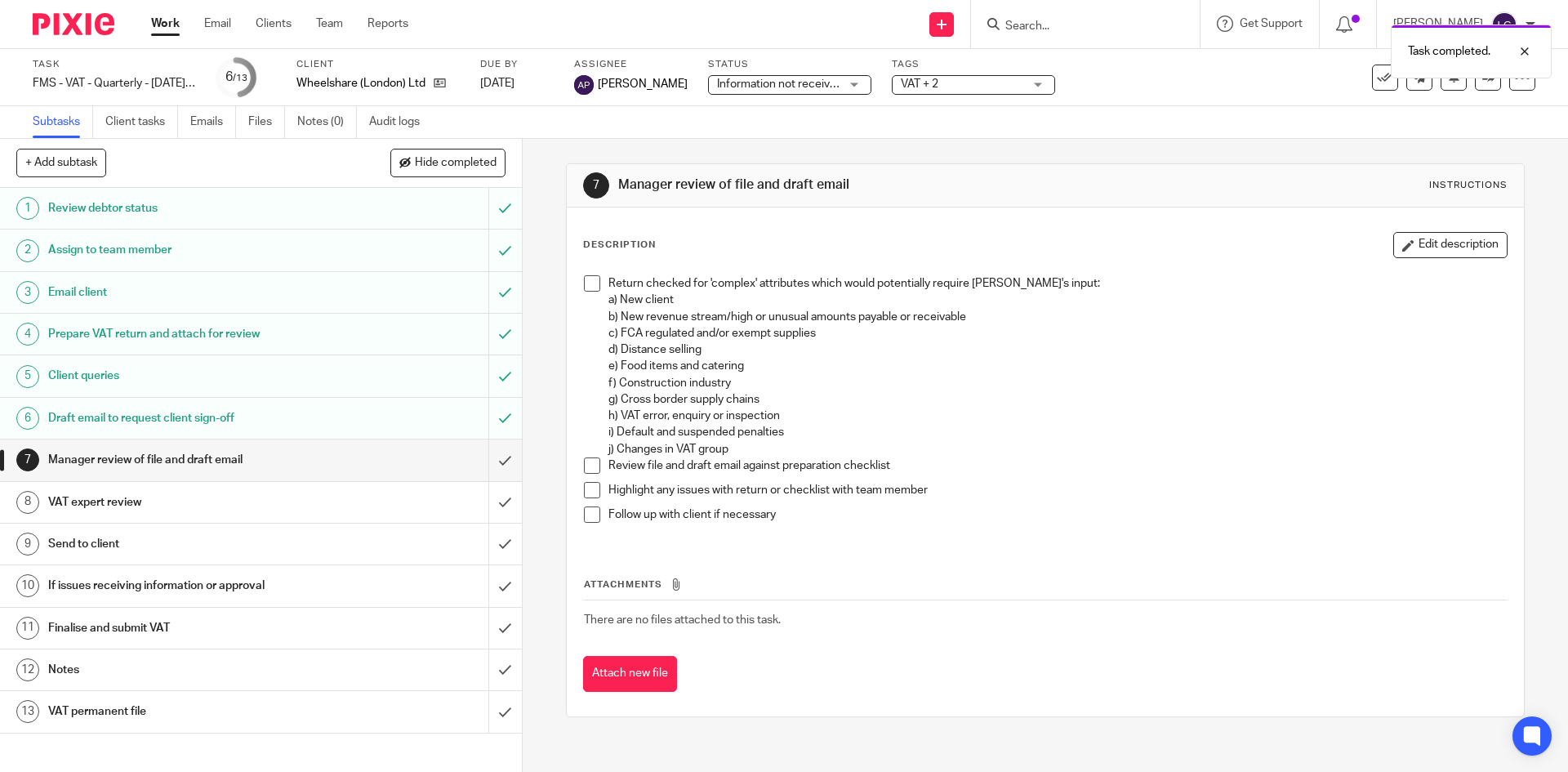
click at [987, 89] on span "VAT + 2" at bounding box center [961, 85] width 122 height 17
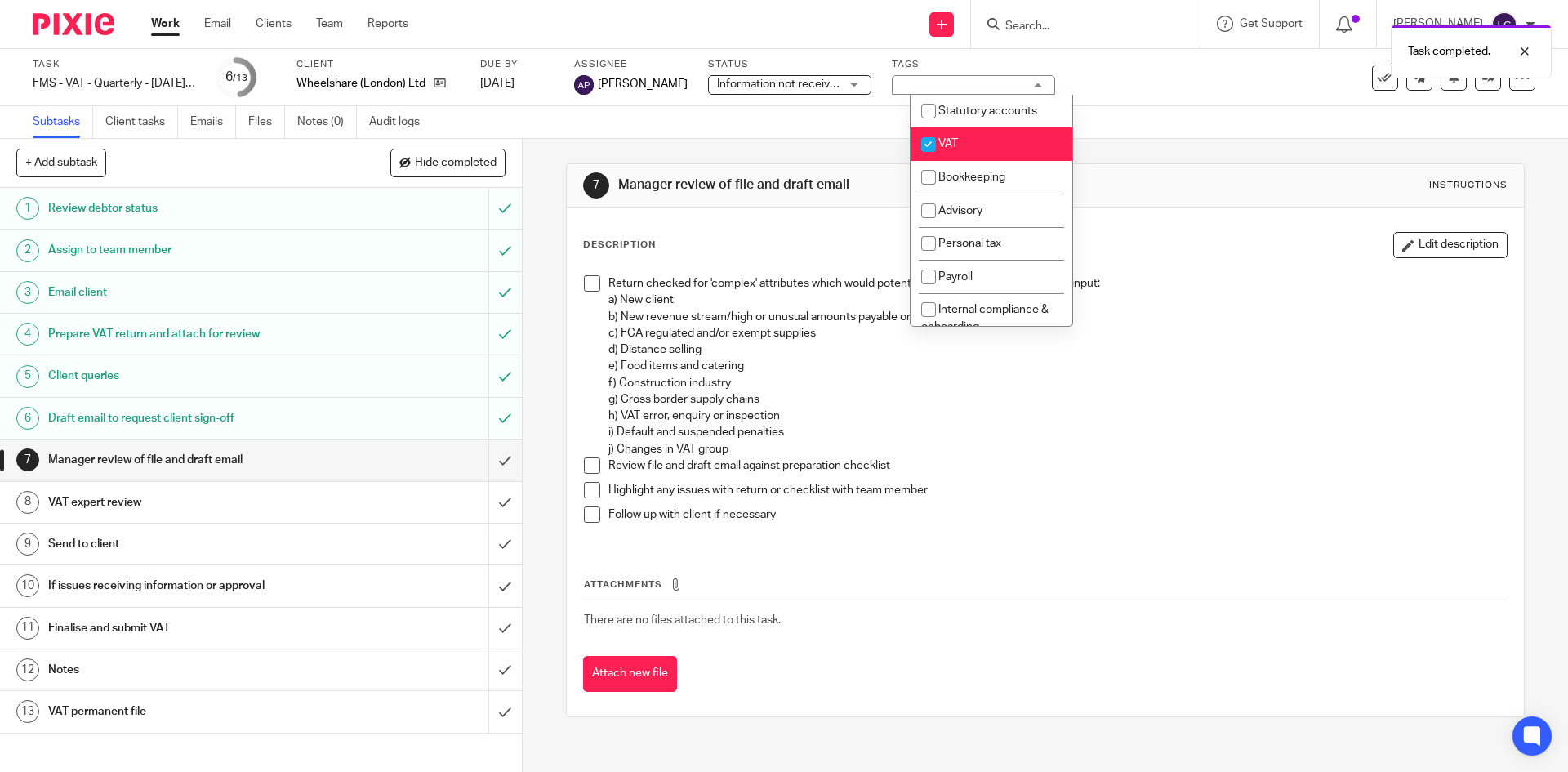
scroll to position [382, 0]
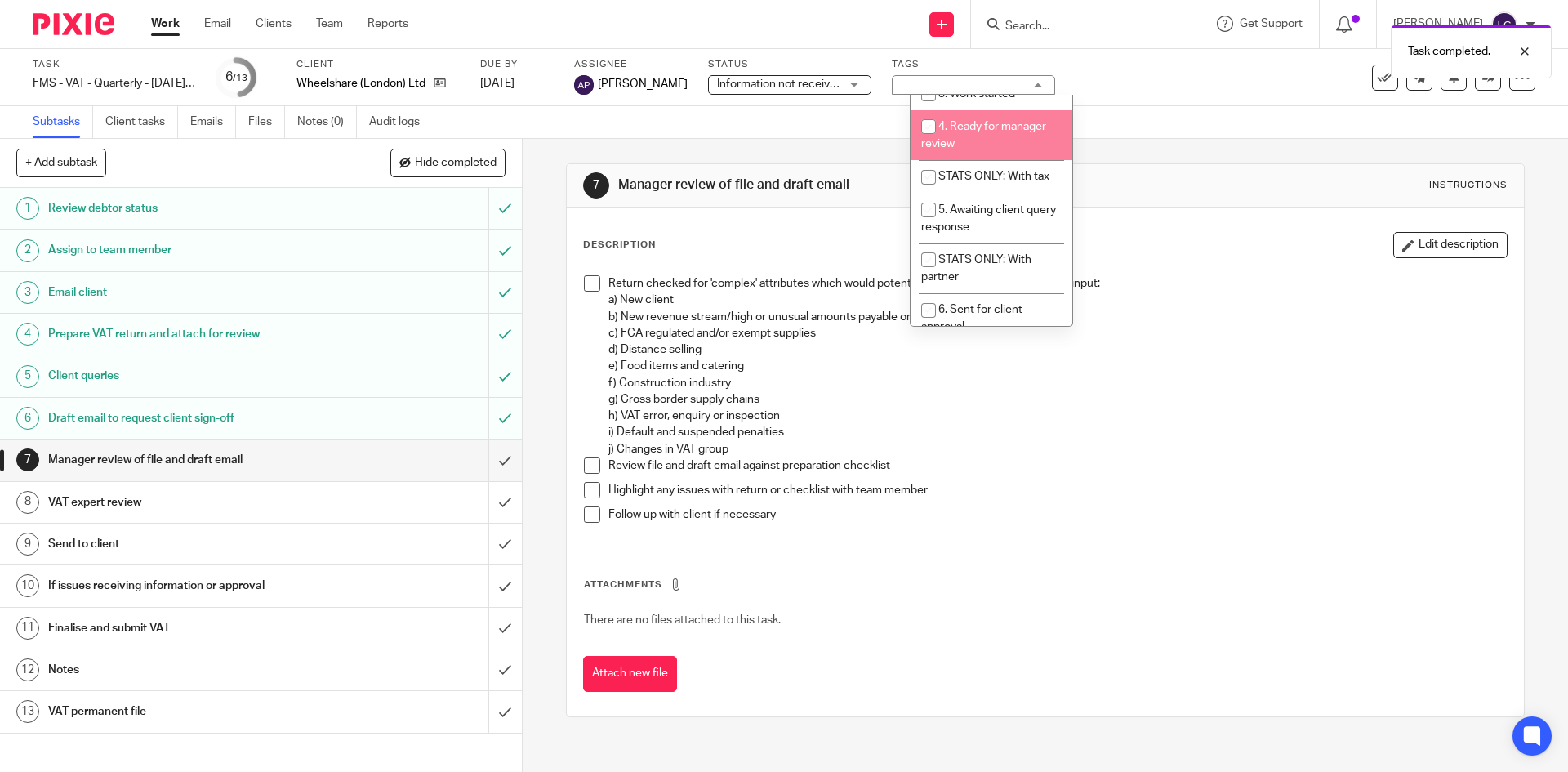
click at [950, 152] on li "4. Ready for manager review" at bounding box center [991, 135] width 162 height 50
checkbox input "true"
click at [935, 109] on input "checkbox" at bounding box center [928, 94] width 31 height 31
checkbox input "true"
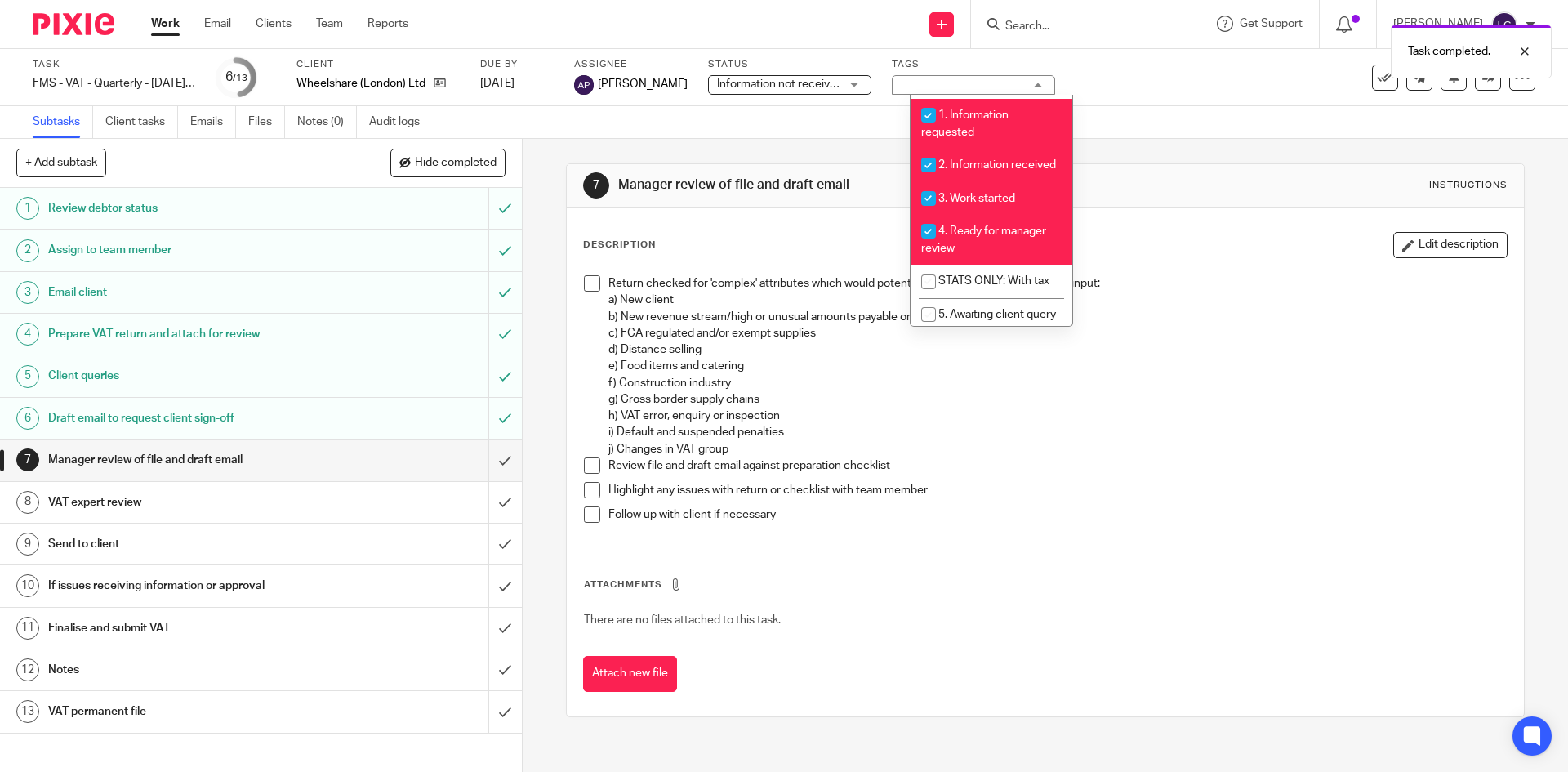
scroll to position [336, 0]
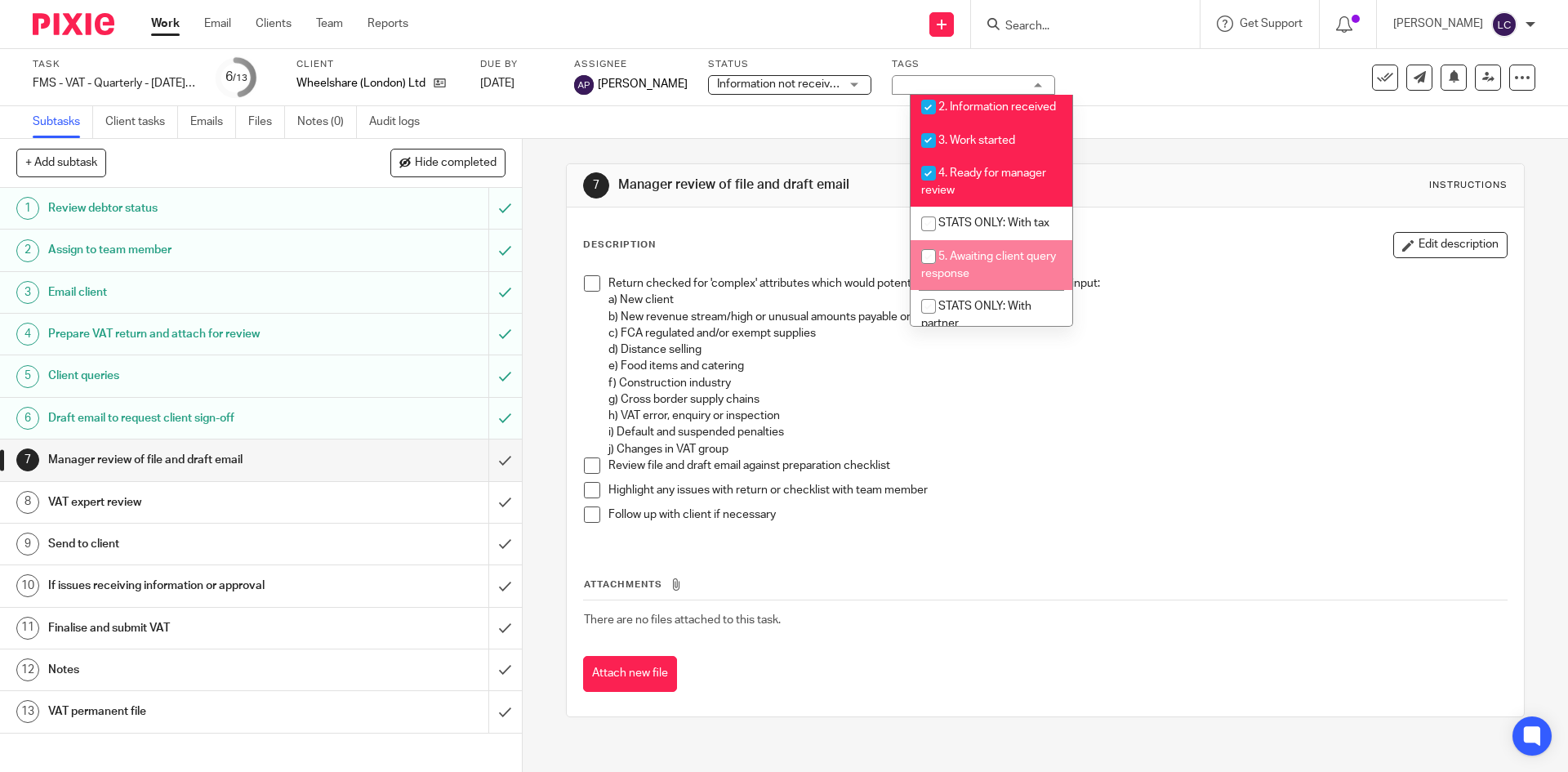
click at [966, 258] on li "5. Awaiting client query response" at bounding box center [991, 265] width 162 height 50
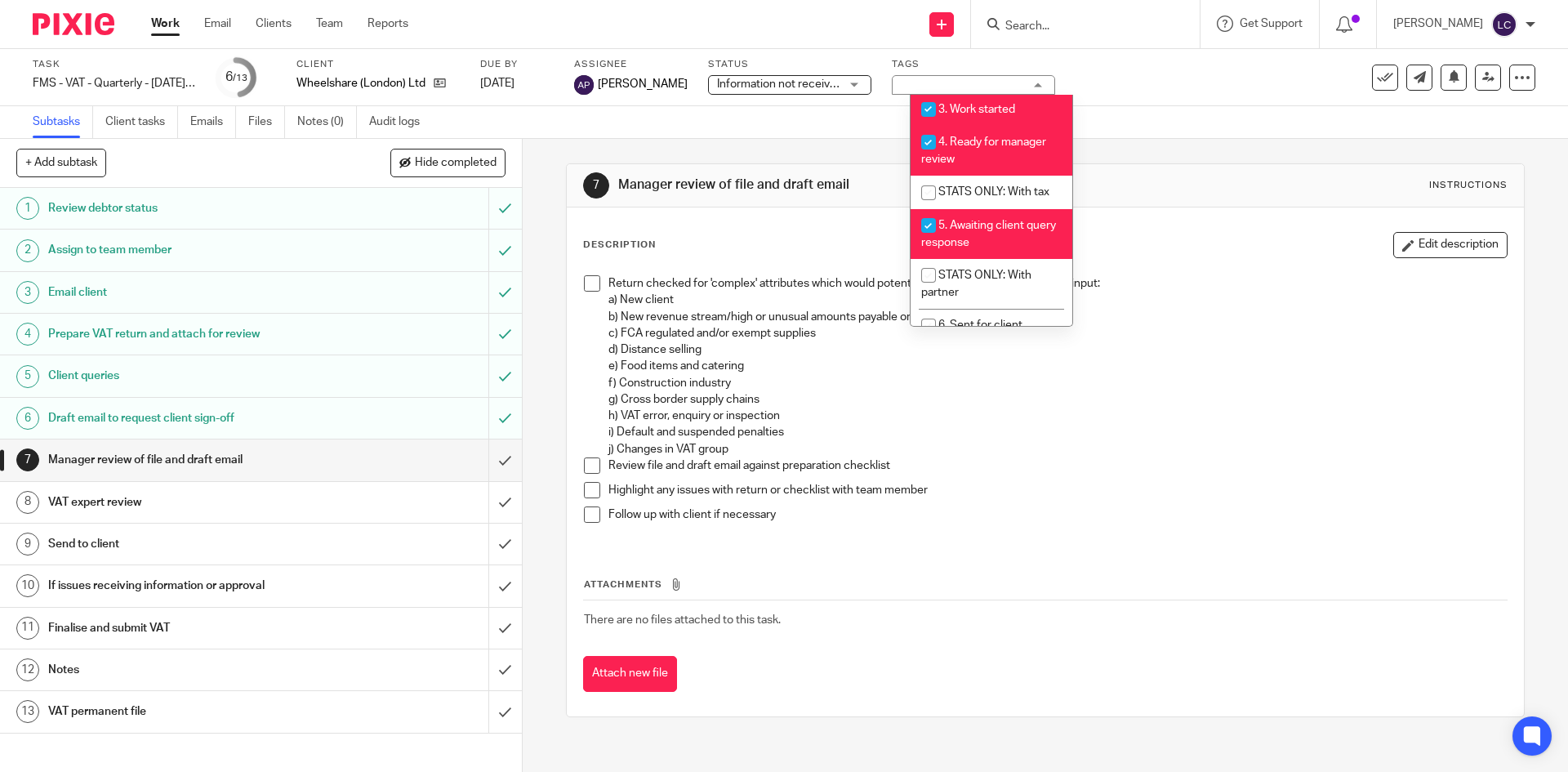
scroll to position [370, 0]
click at [952, 245] on span "5. Awaiting client query response" at bounding box center [988, 231] width 134 height 29
checkbox input "false"
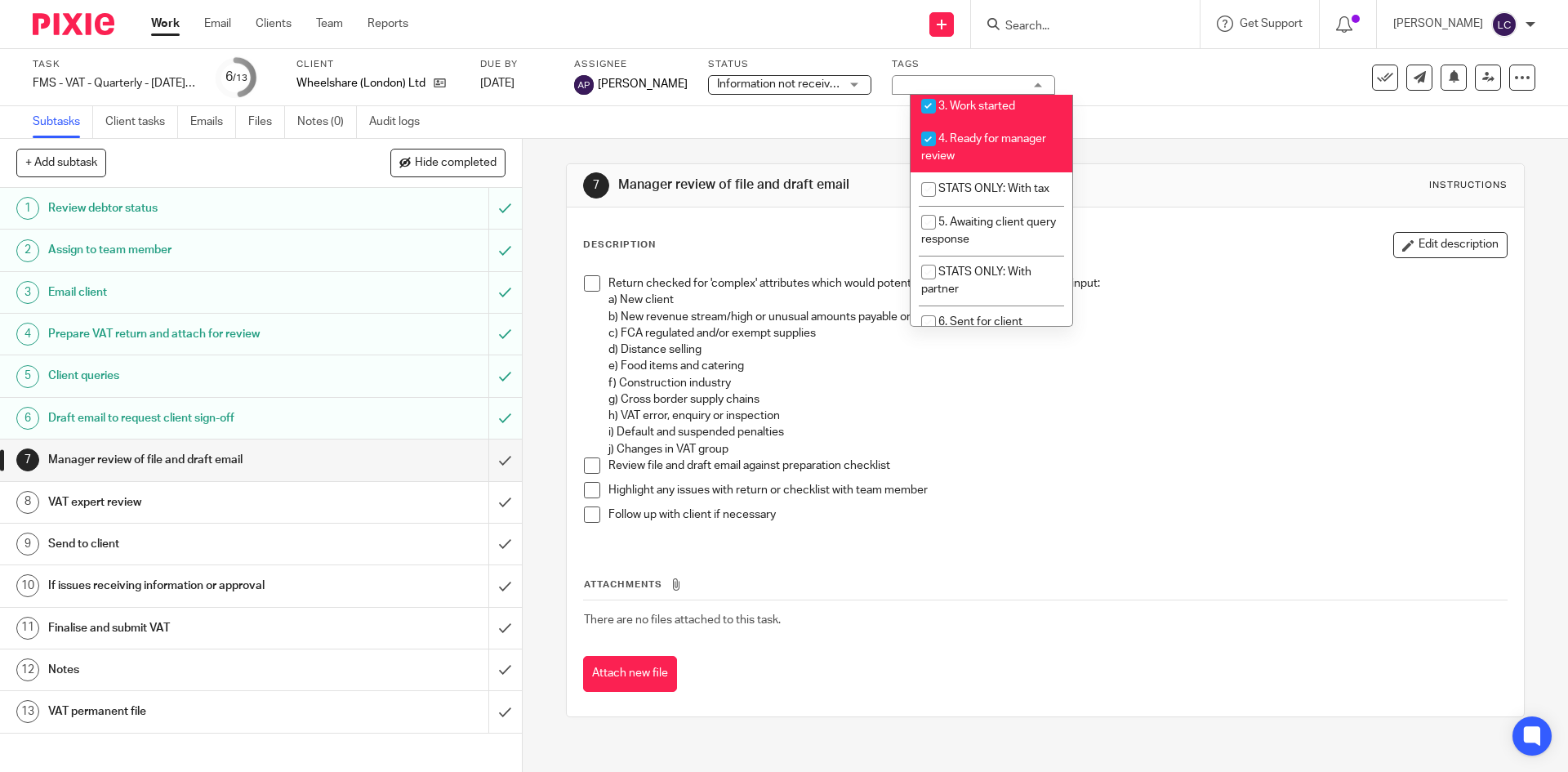
click at [758, 91] on span "Information not received" at bounding box center [777, 85] width 122 height 17
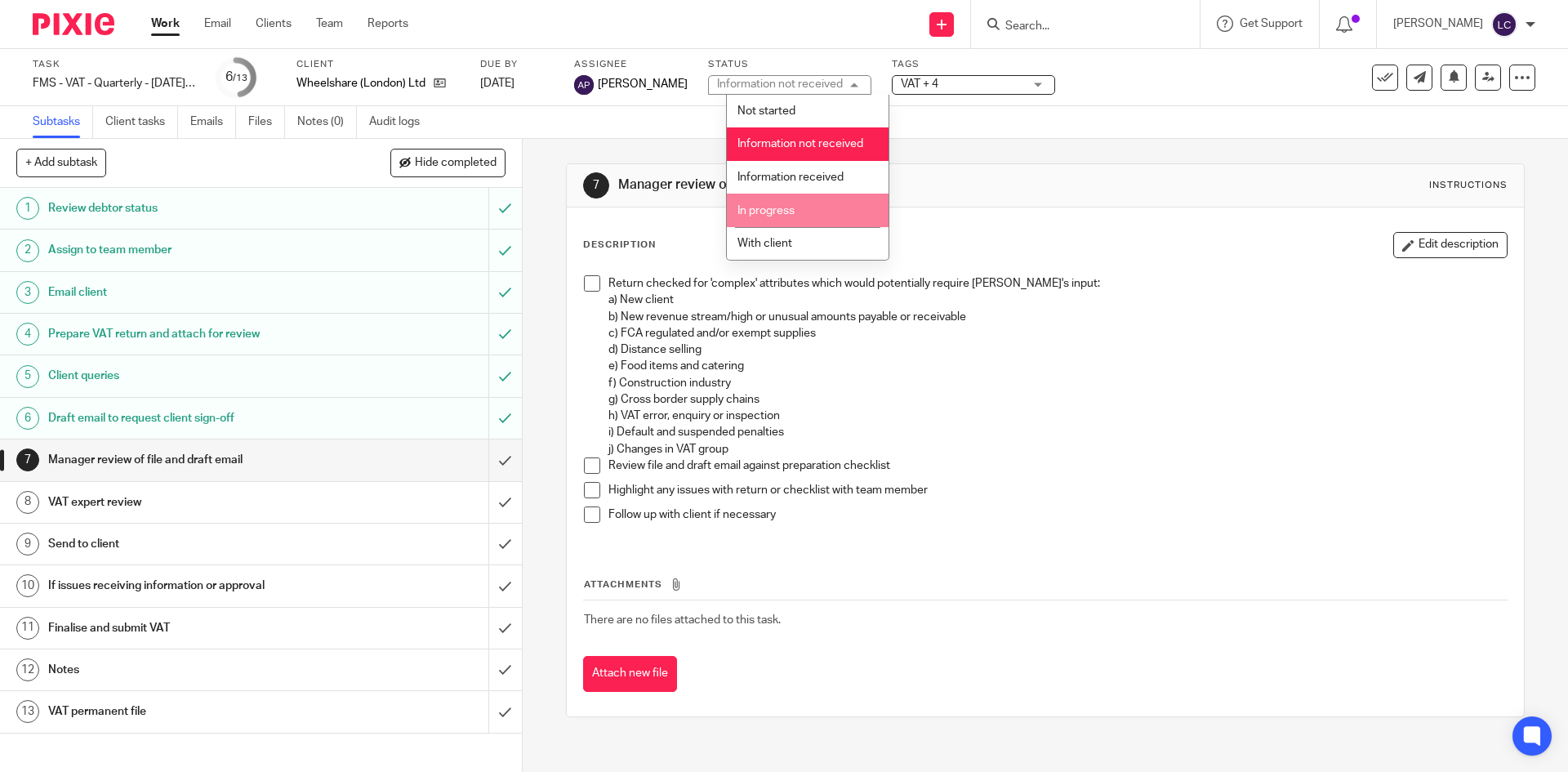
click at [791, 206] on span "In progress" at bounding box center [766, 211] width 57 height 11
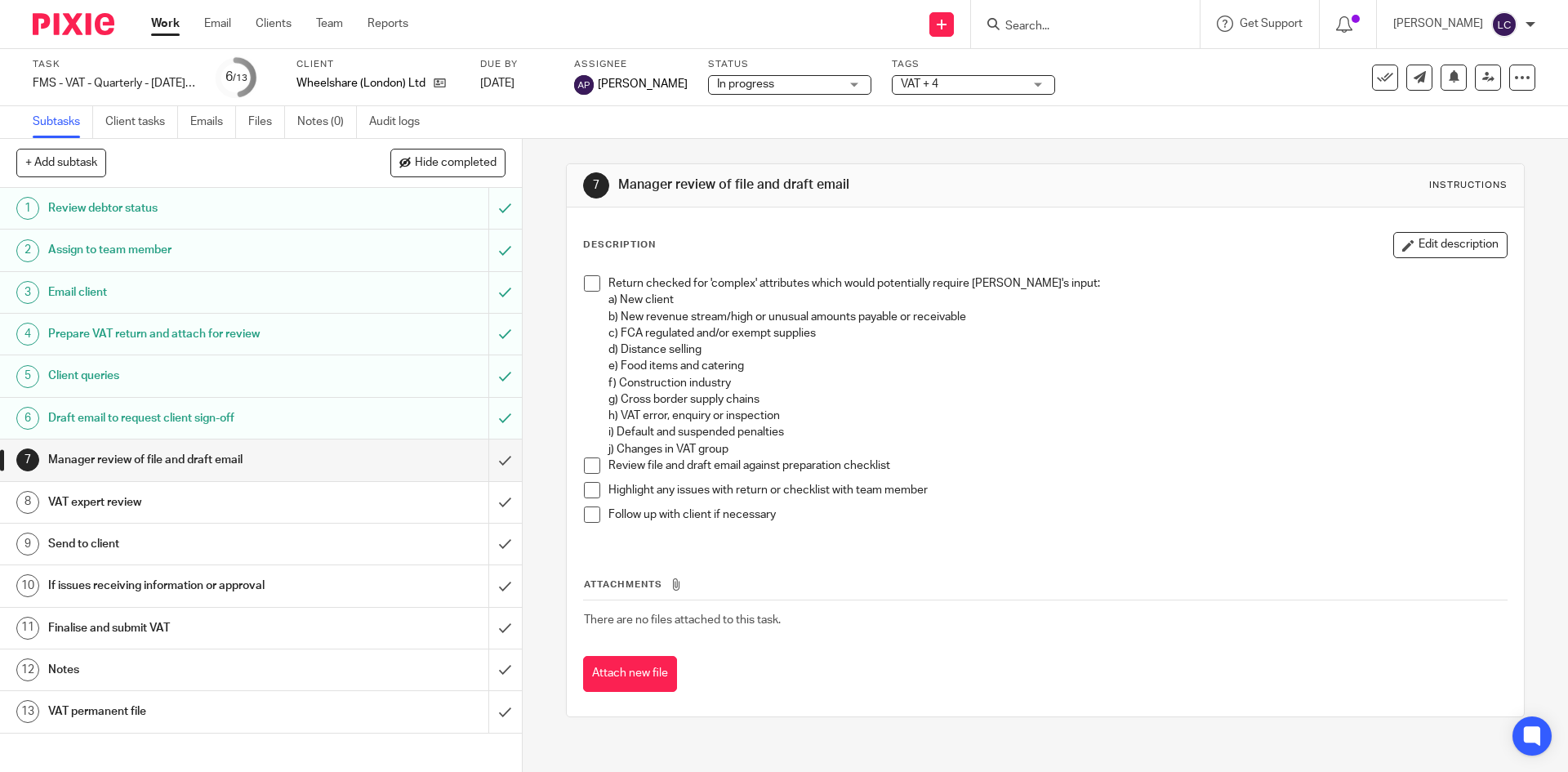
click at [103, 28] on img at bounding box center [74, 24] width 82 height 22
